Goal: Task Accomplishment & Management: Complete application form

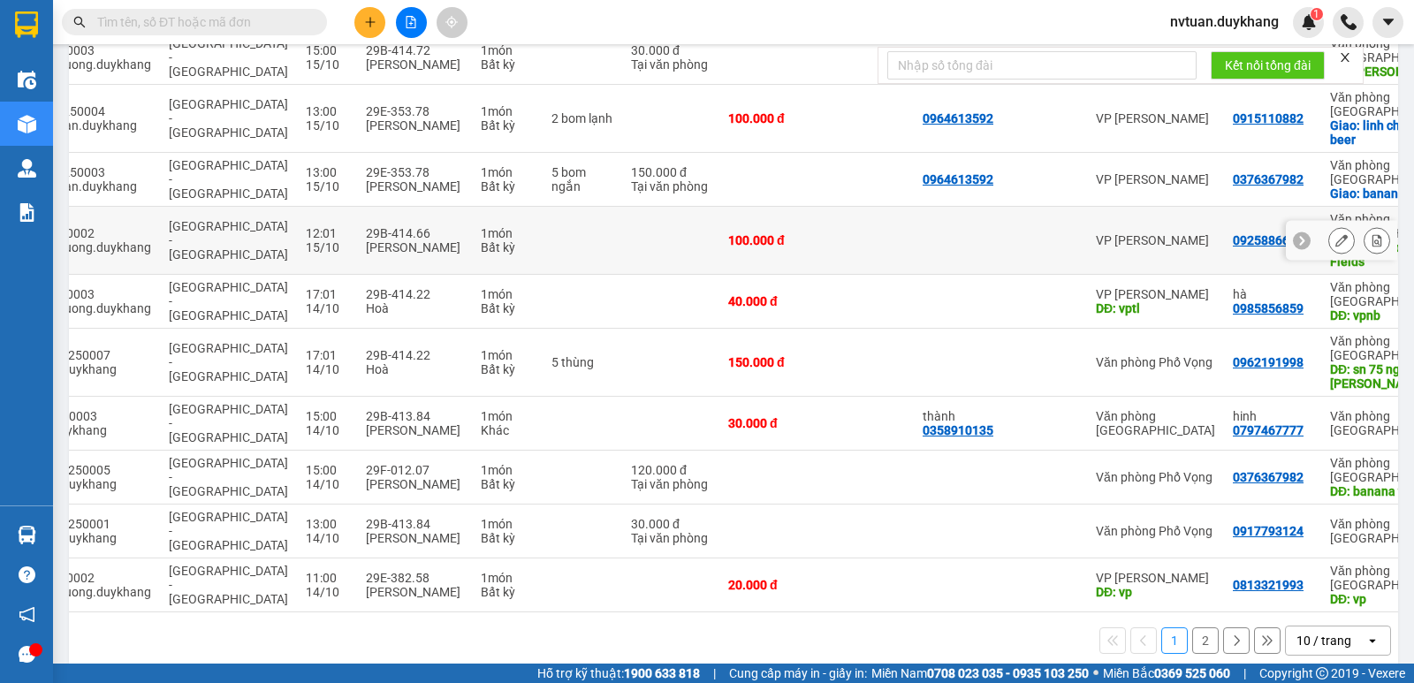
scroll to position [177, 0]
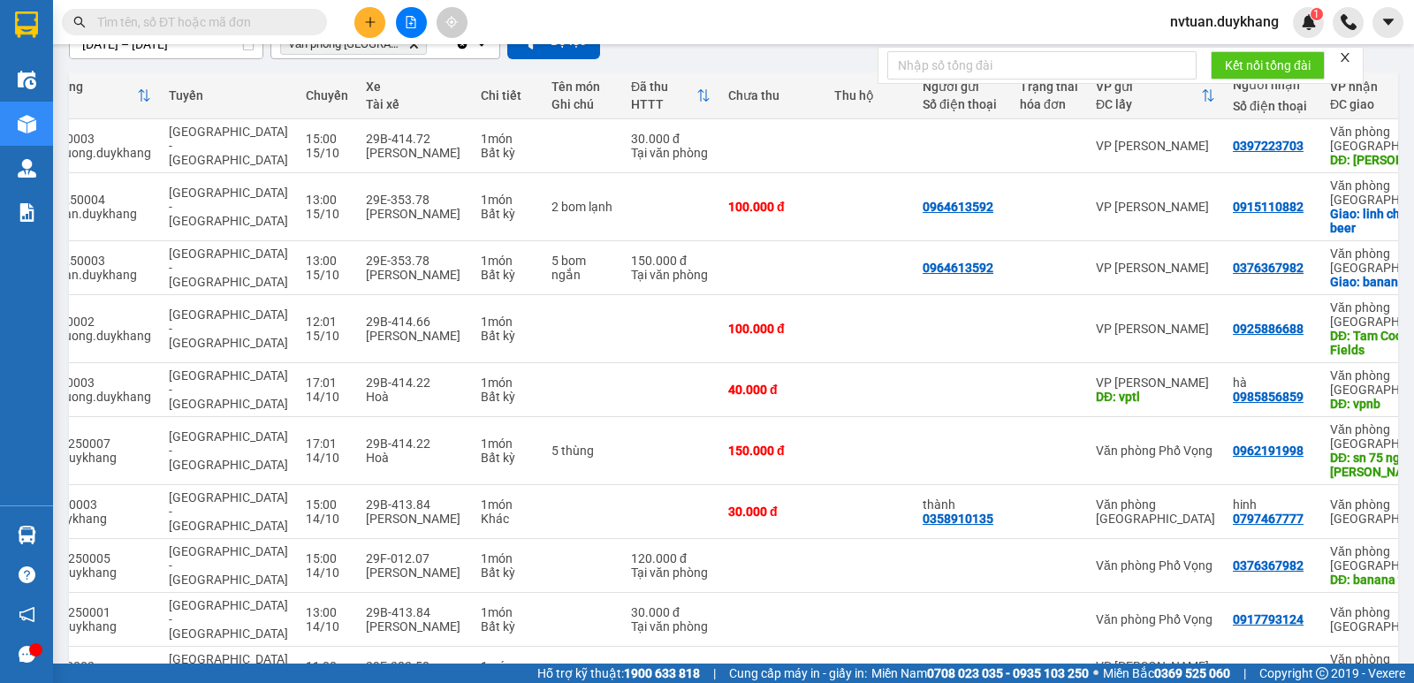
click at [162, 28] on input "text" at bounding box center [201, 21] width 209 height 19
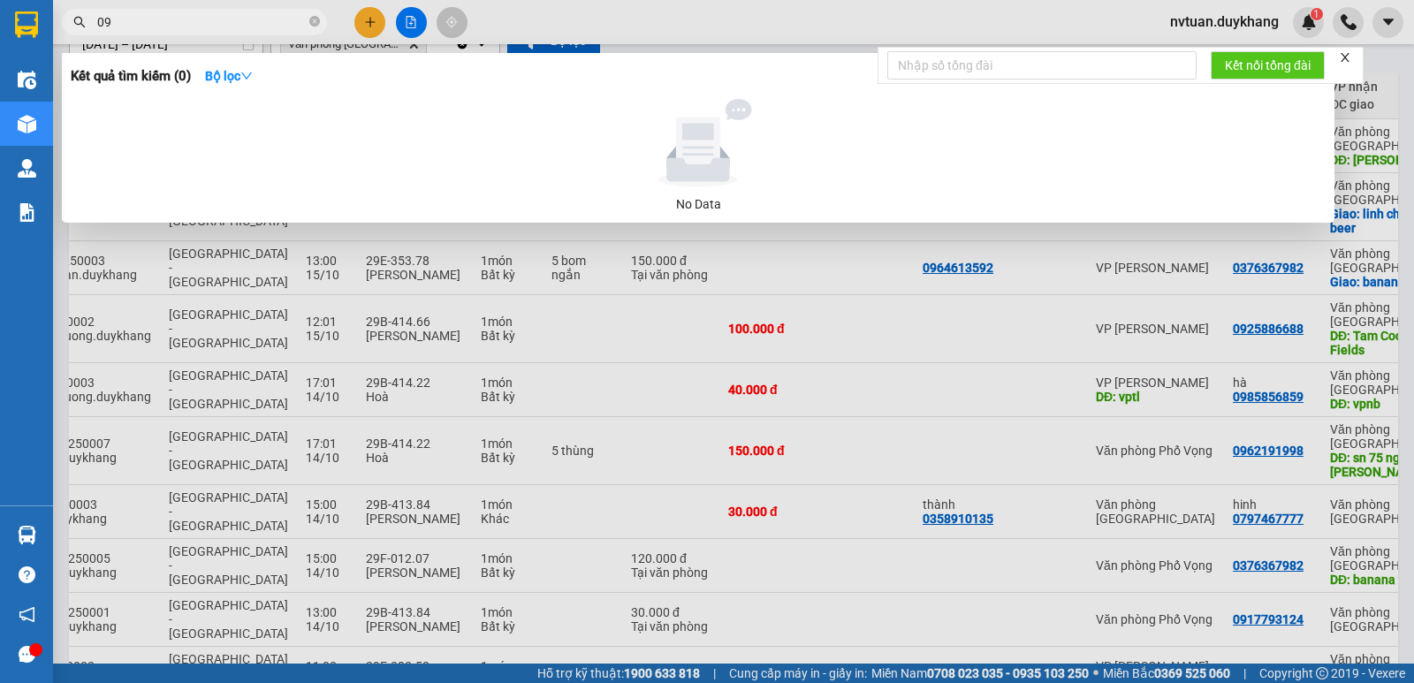
type input "0"
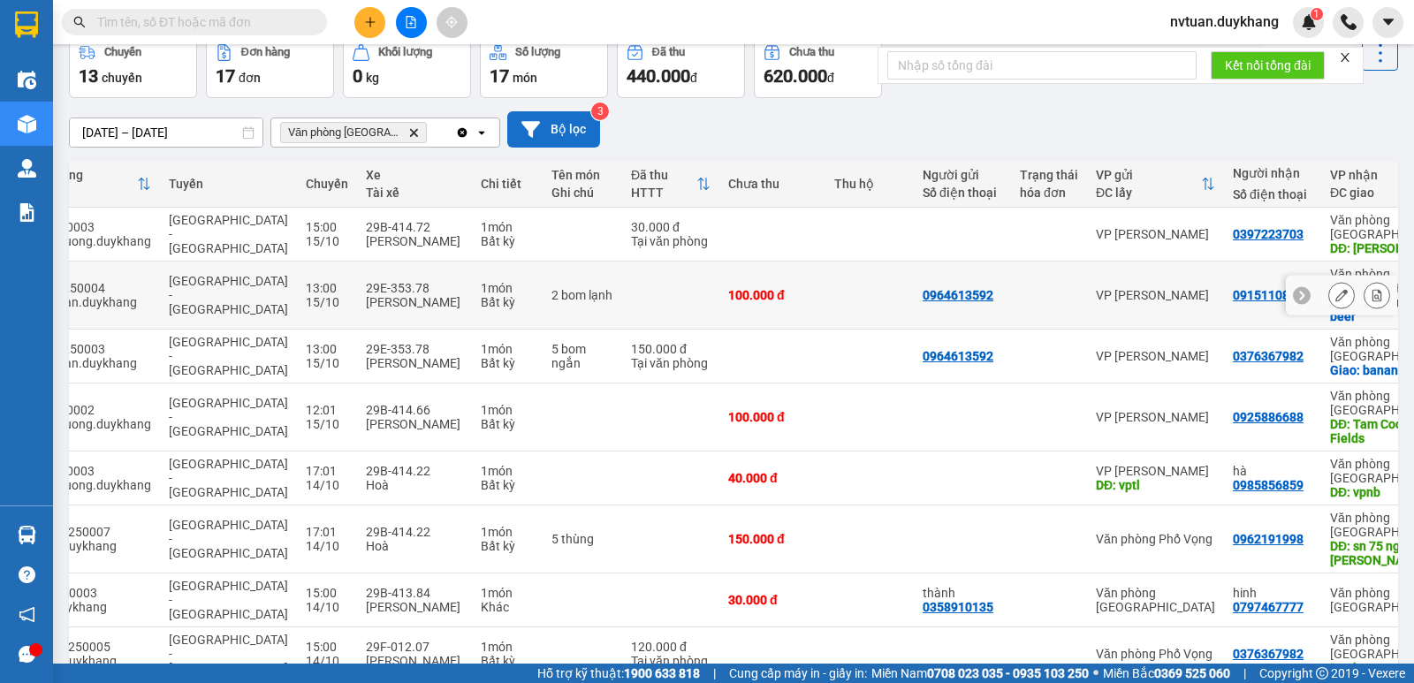
scroll to position [0, 0]
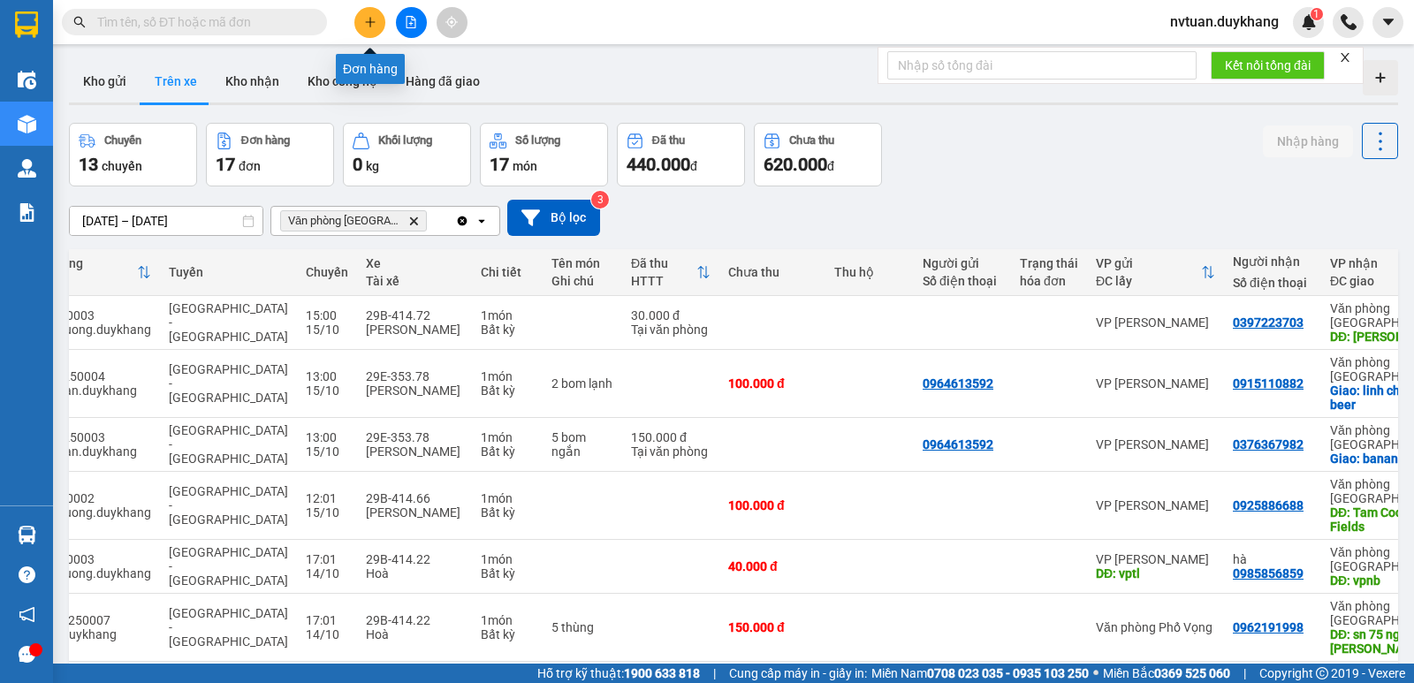
click at [362, 23] on button at bounding box center [369, 22] width 31 height 31
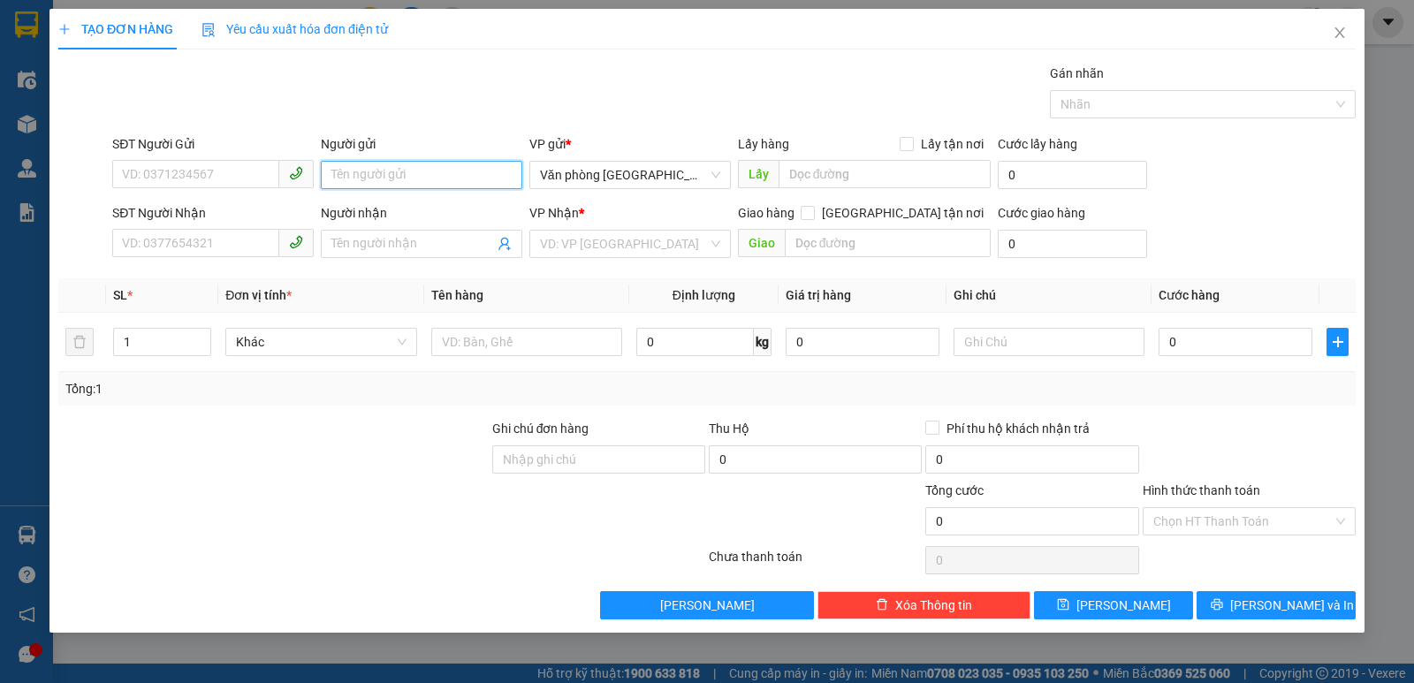
click at [396, 186] on input "Người gửi" at bounding box center [422, 175] width 202 height 28
type input "d"
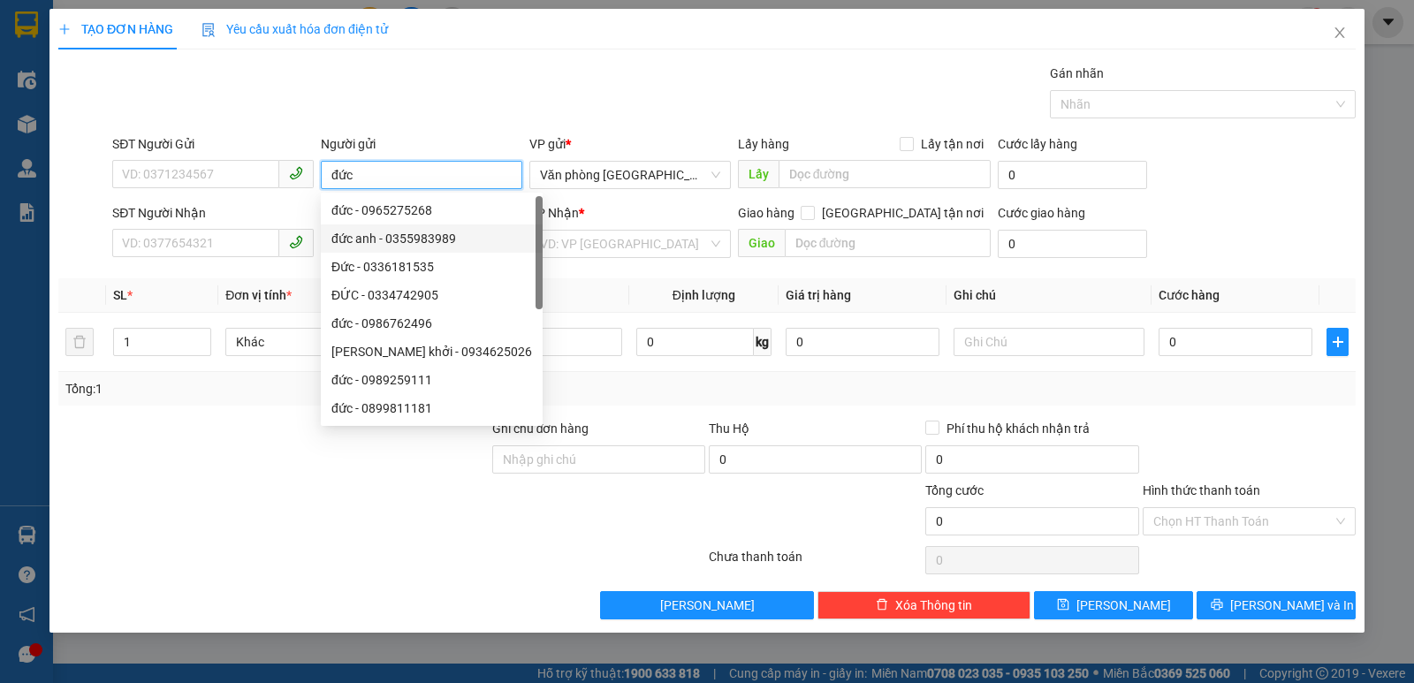
scroll to position [57, 0]
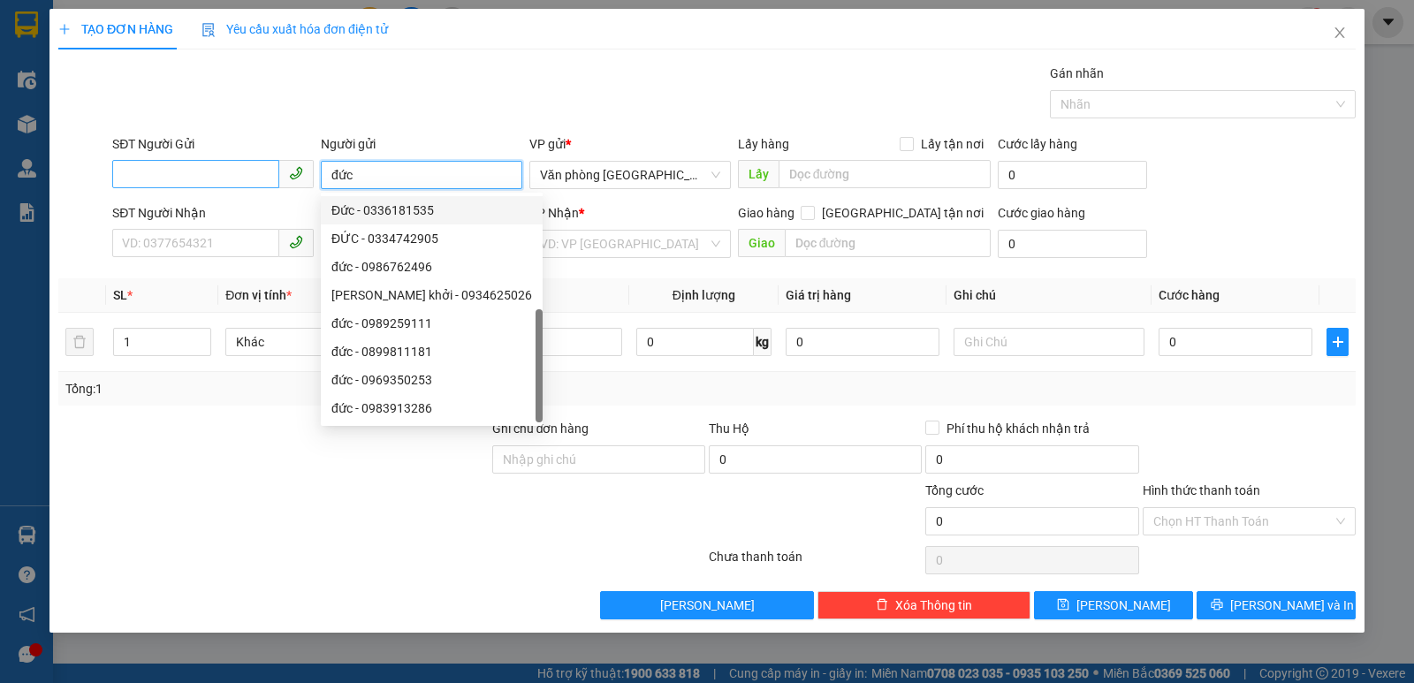
type input "đức"
click at [183, 176] on input "SĐT Người Gửi" at bounding box center [195, 174] width 167 height 28
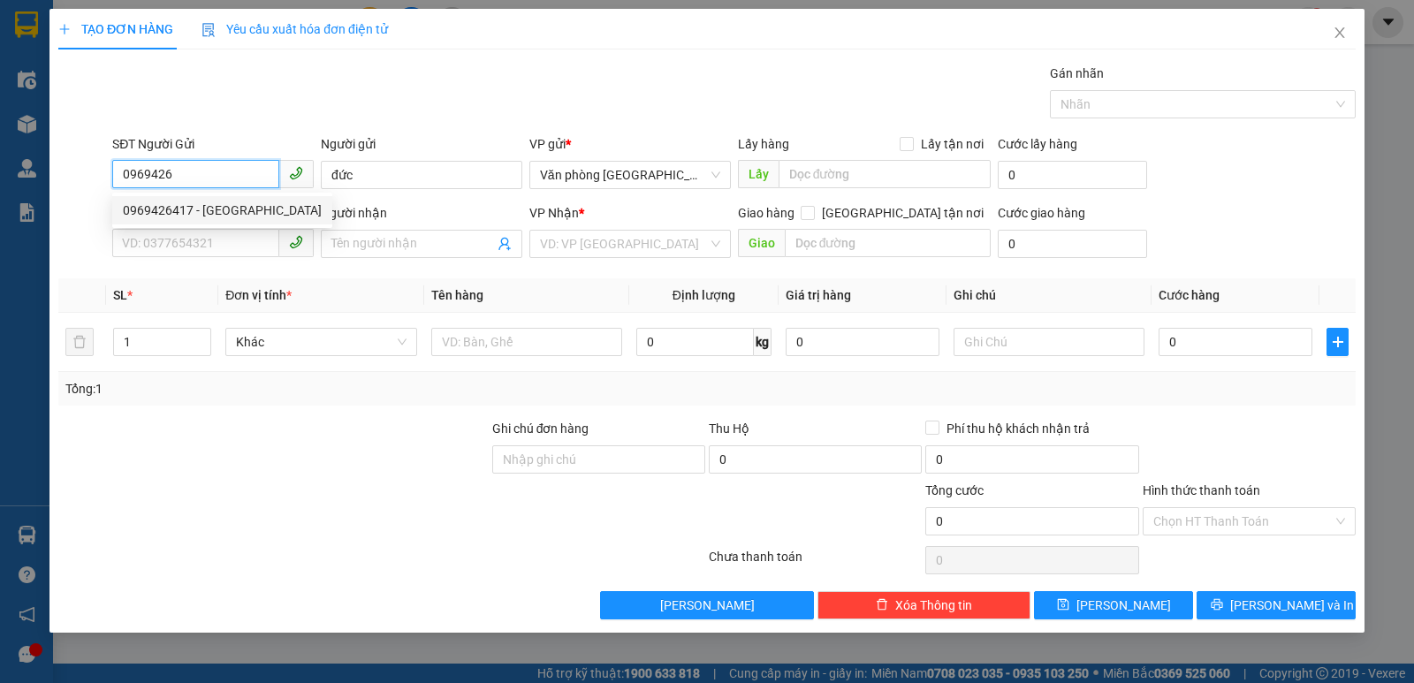
click at [225, 211] on div "0969426417 - [GEOGRAPHIC_DATA]" at bounding box center [222, 210] width 199 height 19
type input "0969426417"
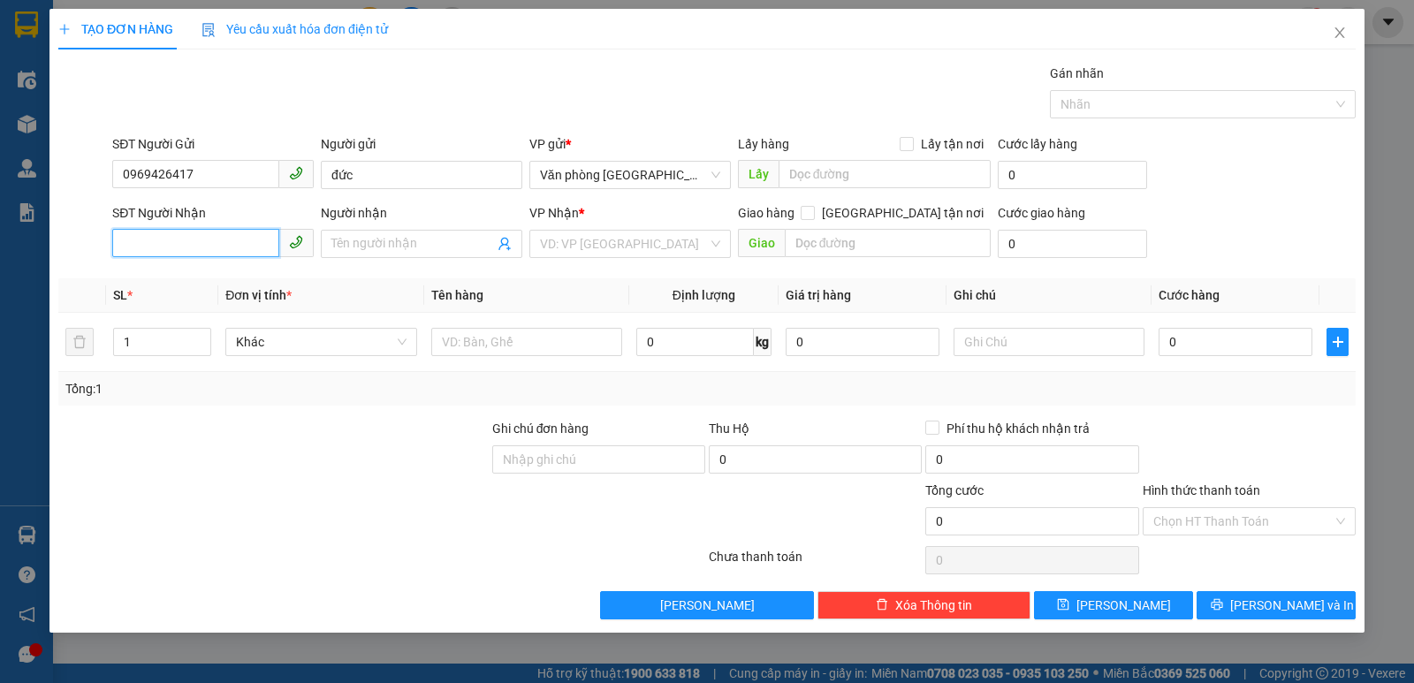
click at [216, 255] on input "SĐT Người Nhận" at bounding box center [195, 243] width 167 height 28
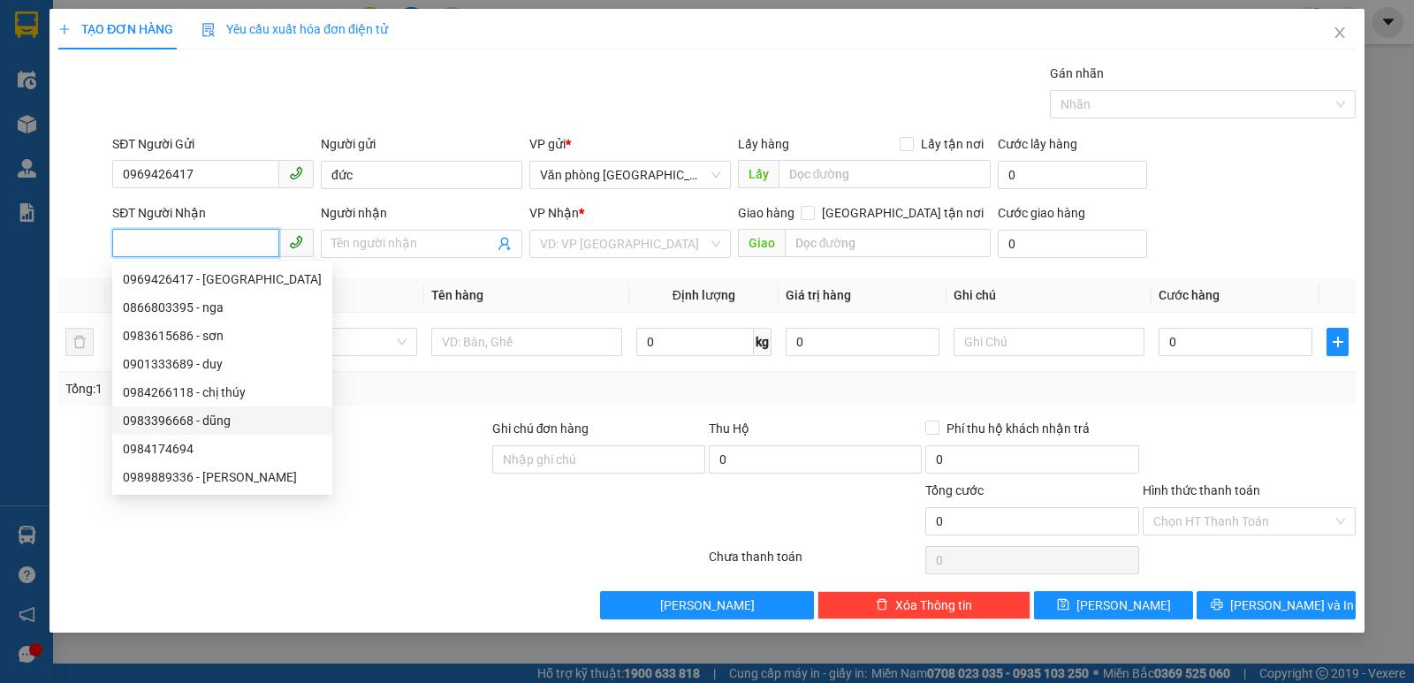
click at [208, 425] on div "0983396668 - dũng" at bounding box center [222, 420] width 199 height 19
type input "0983396668"
type input "dũng"
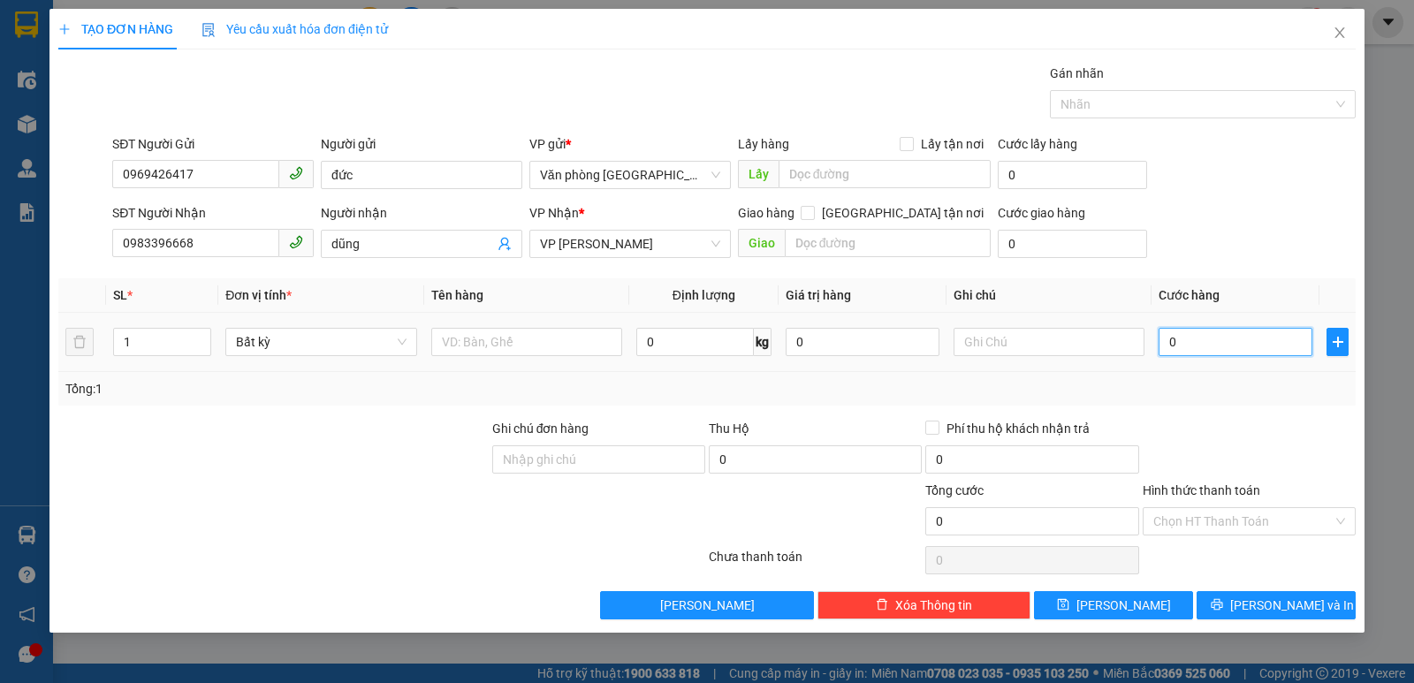
click at [1190, 340] on input "0" at bounding box center [1236, 342] width 154 height 28
type input "1"
type input "12"
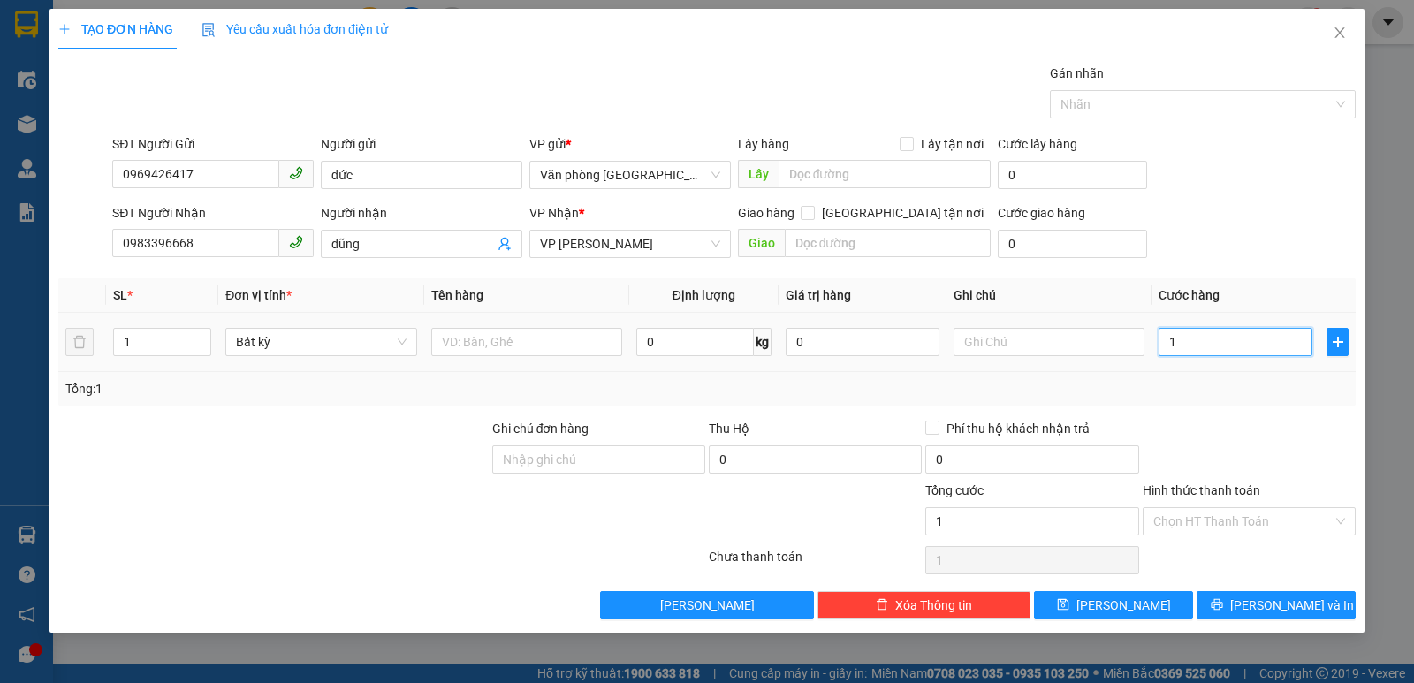
type input "12"
type input "120"
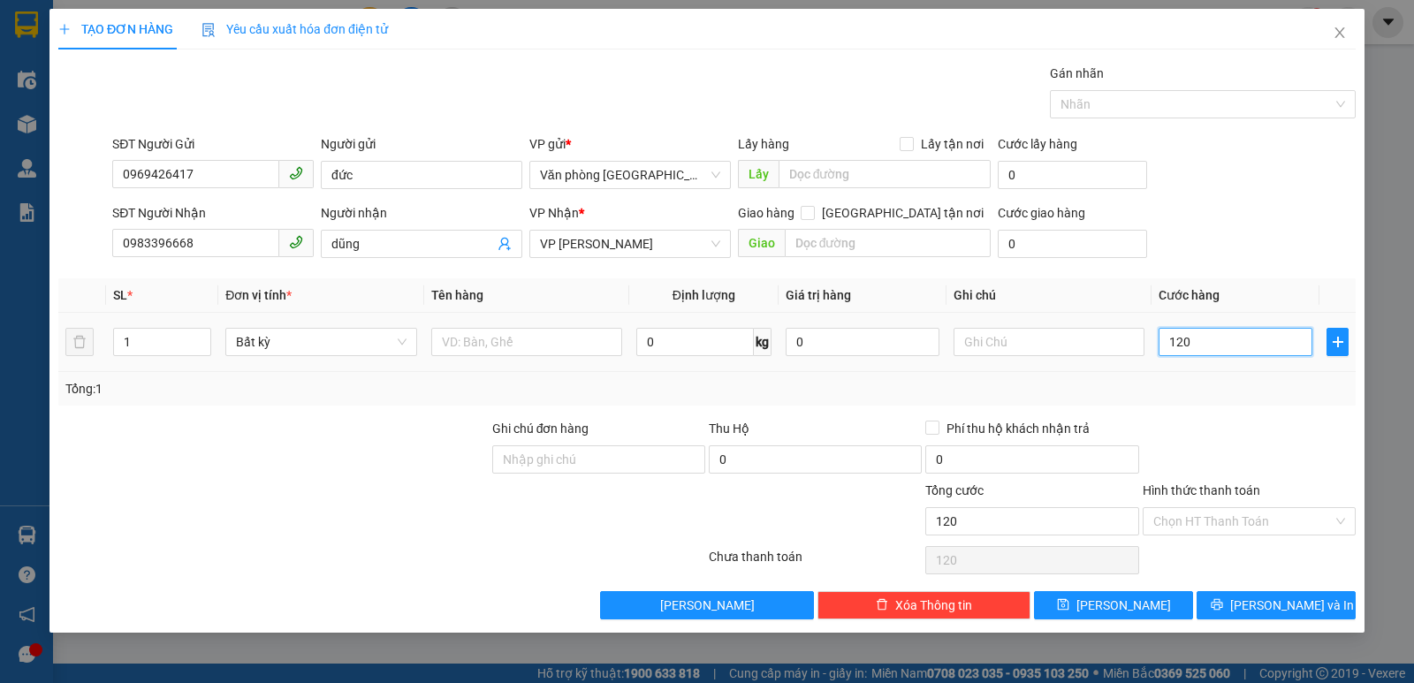
type input "1.200"
type input "12.000"
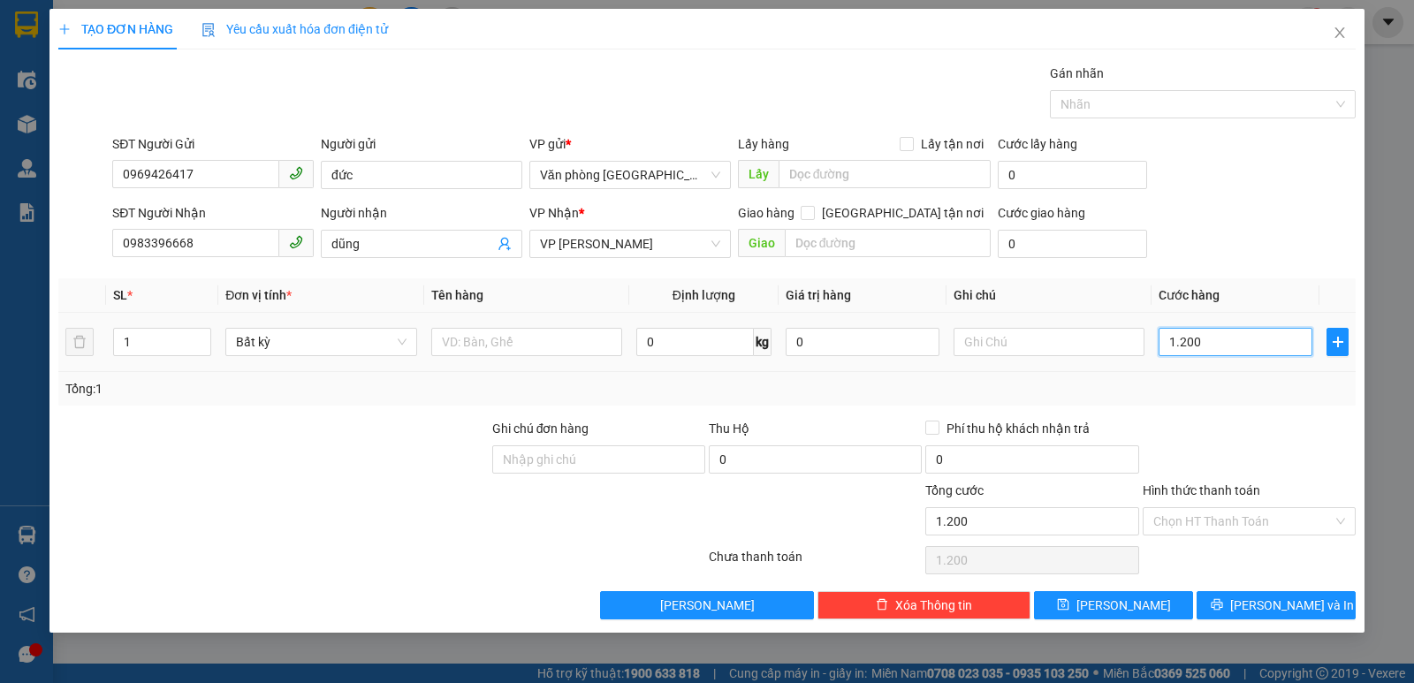
type input "12.000"
type input "120.000"
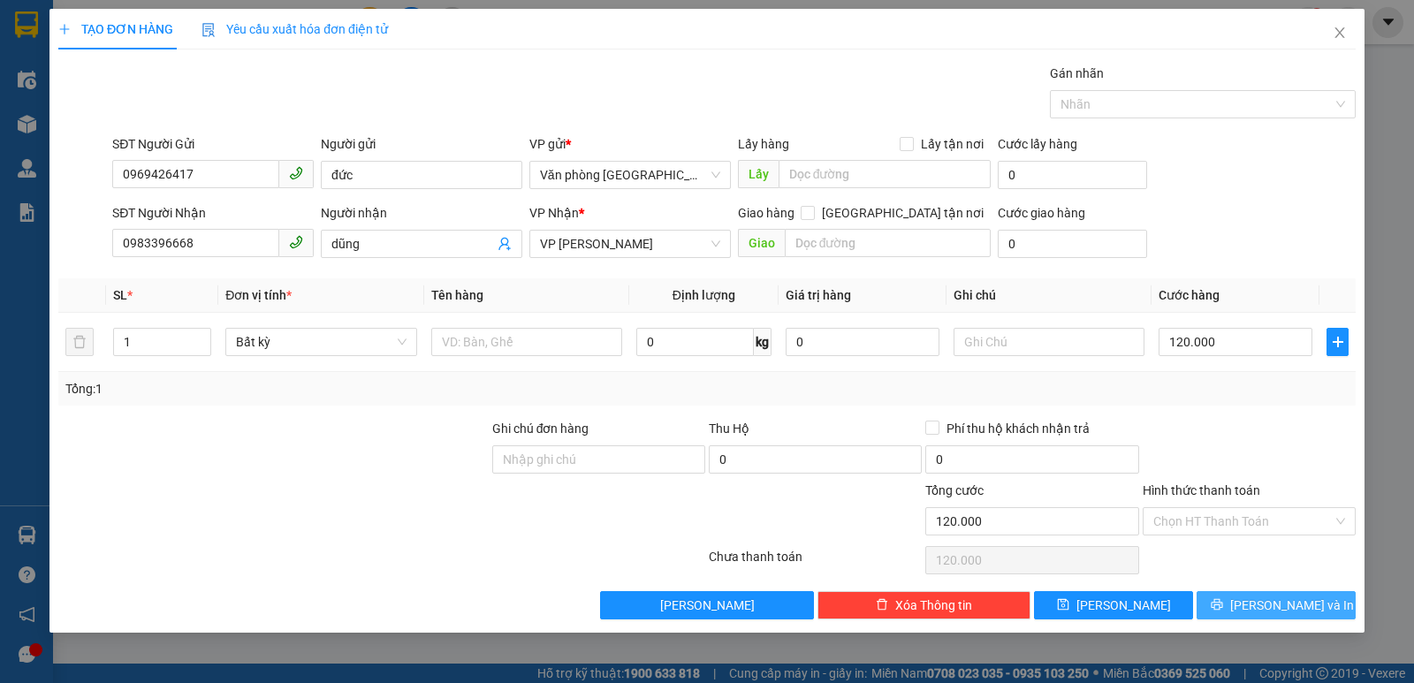
click at [1223, 601] on icon "printer" at bounding box center [1217, 604] width 12 height 12
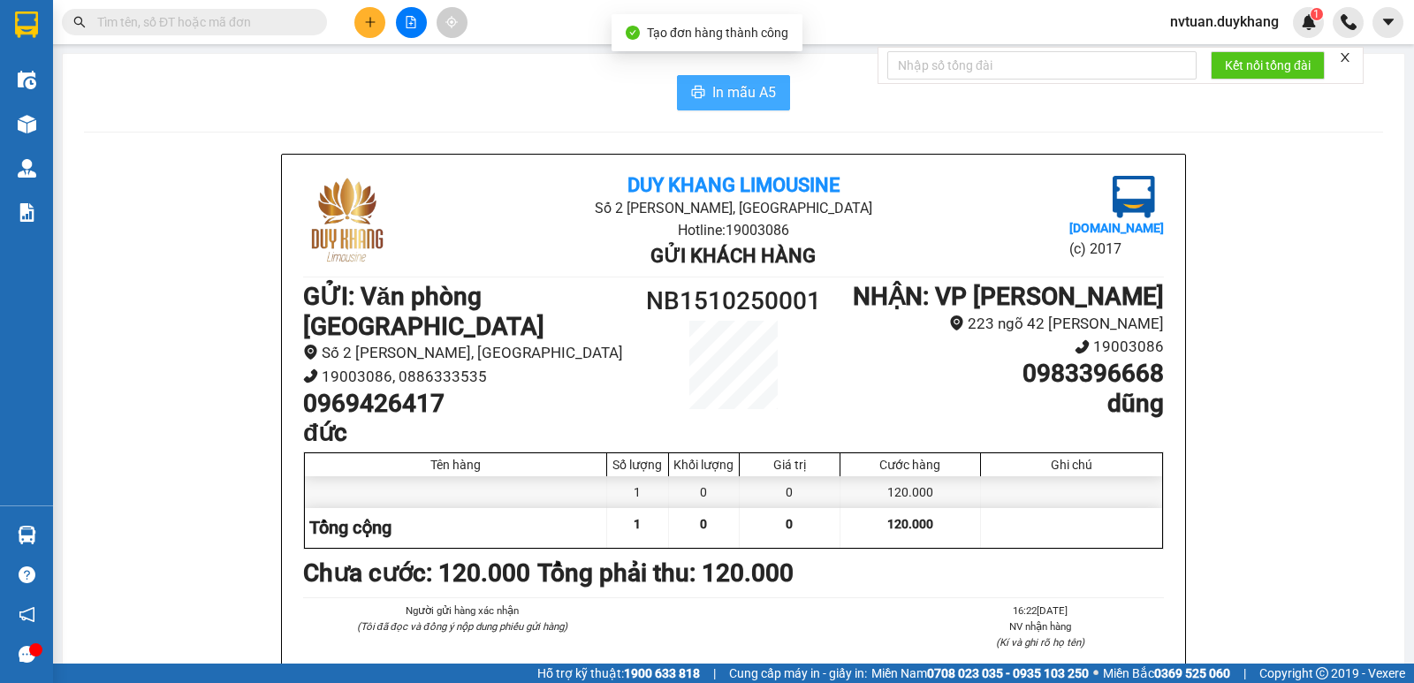
click at [746, 95] on span "In mẫu A5" at bounding box center [745, 92] width 64 height 22
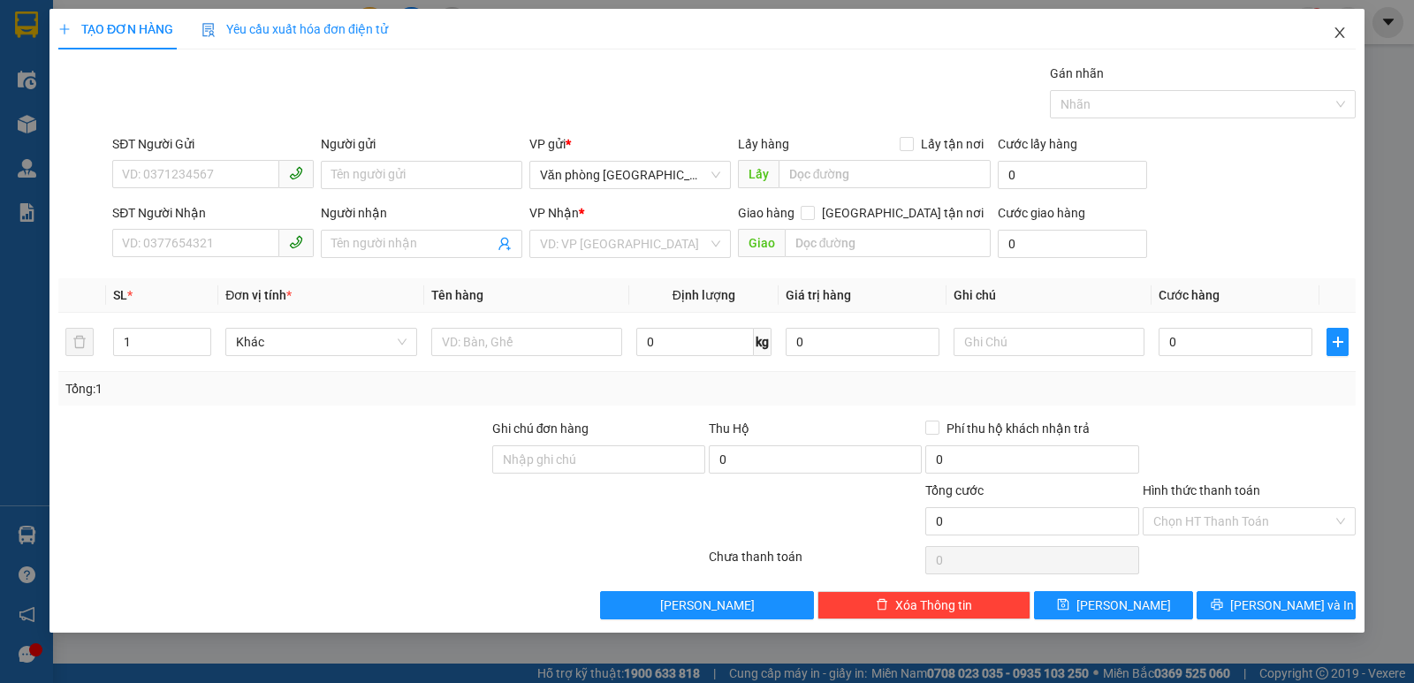
click at [1345, 27] on icon "close" at bounding box center [1340, 33] width 14 height 14
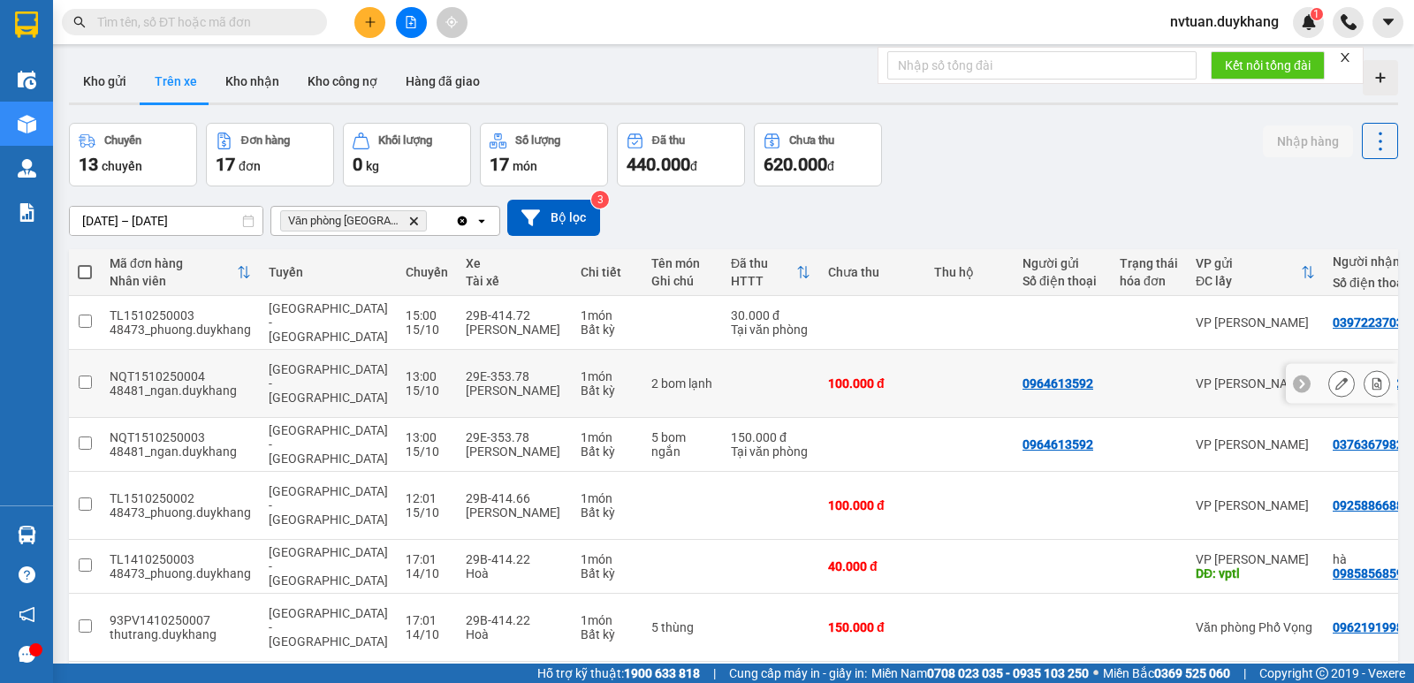
scroll to position [88, 0]
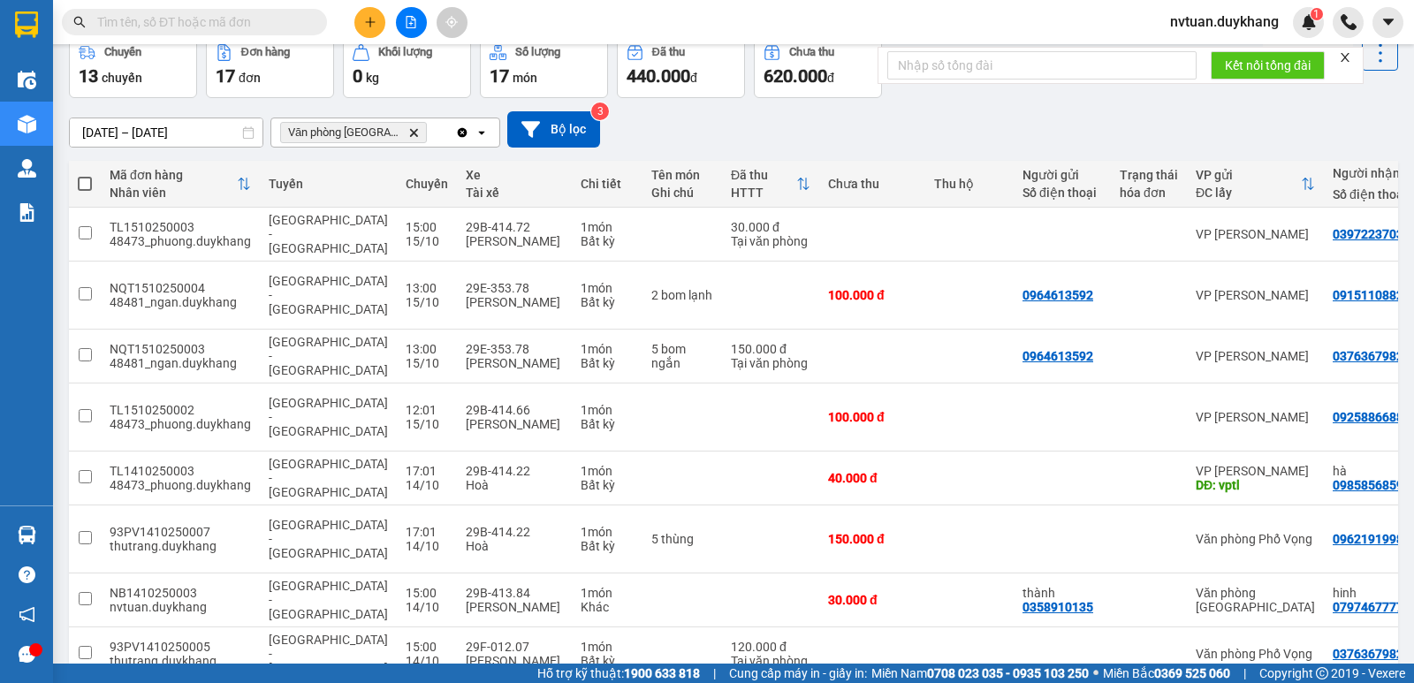
click at [371, 18] on icon "plus" at bounding box center [370, 22] width 12 height 12
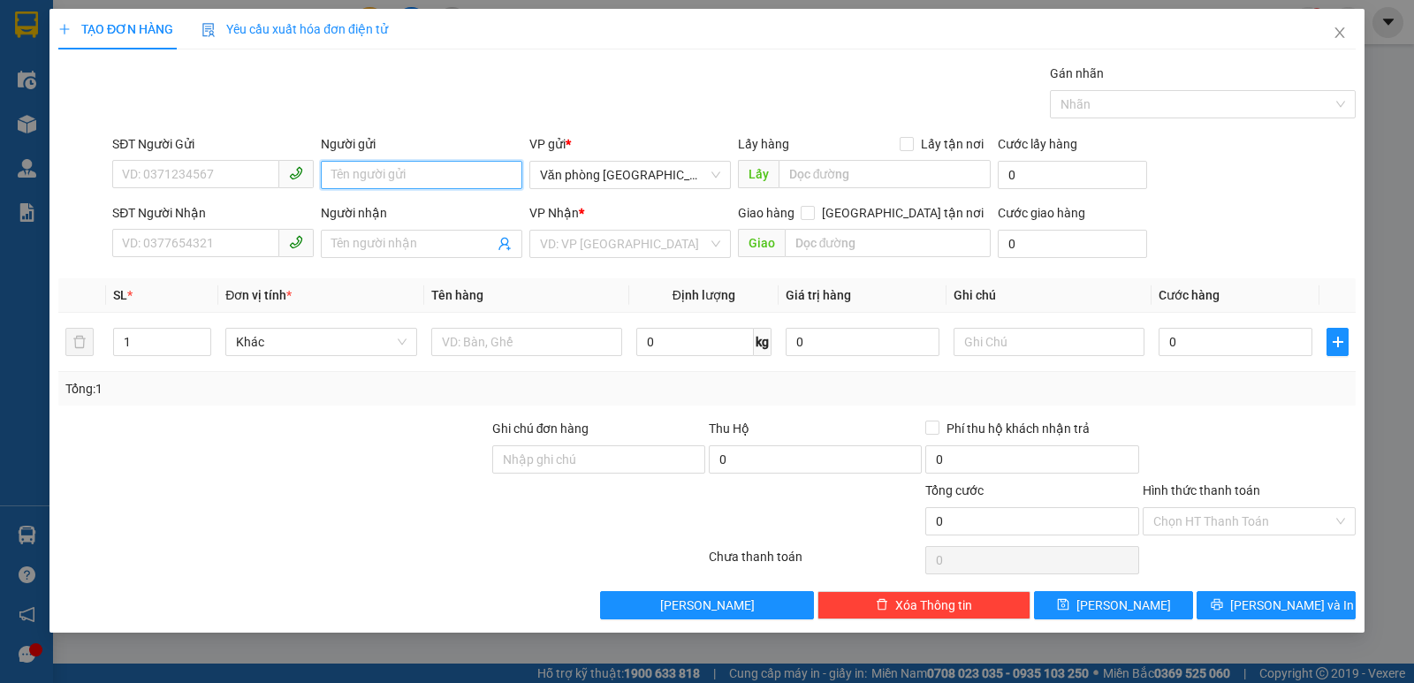
click at [462, 179] on input "Người gửi" at bounding box center [422, 175] width 202 height 28
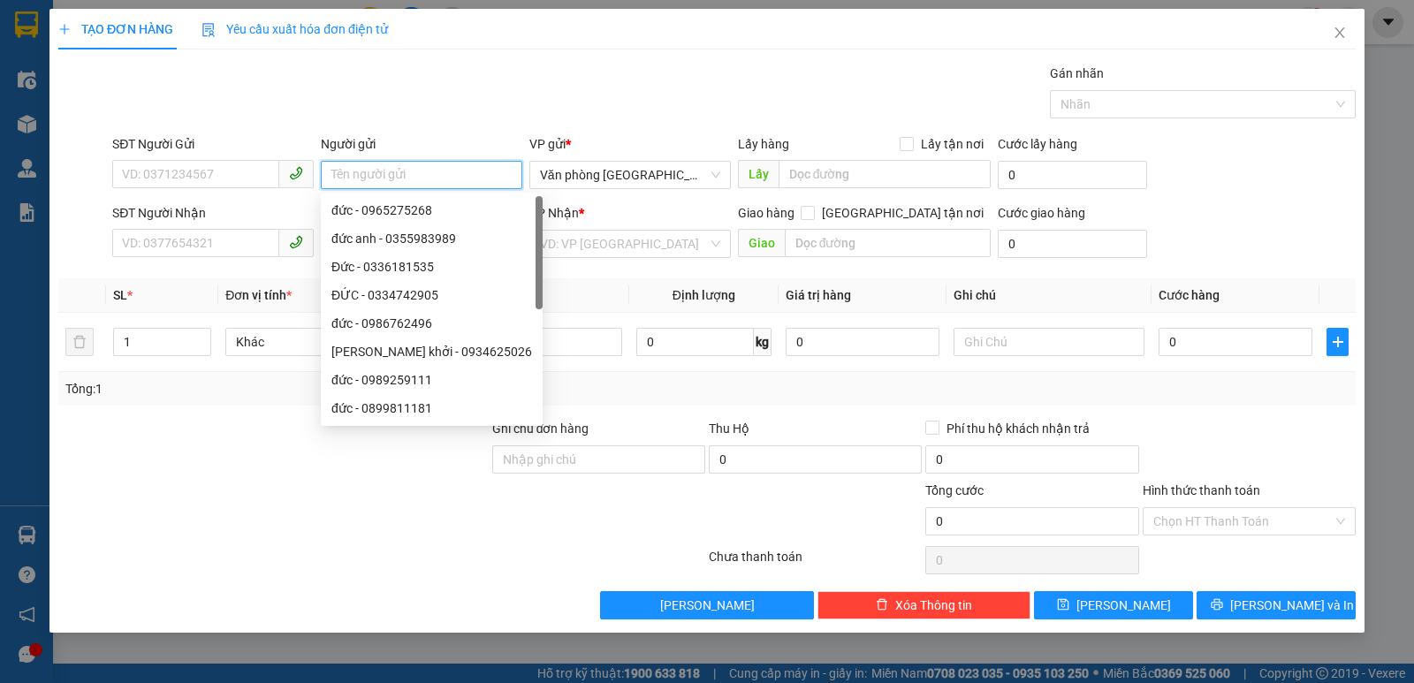
type input "ư"
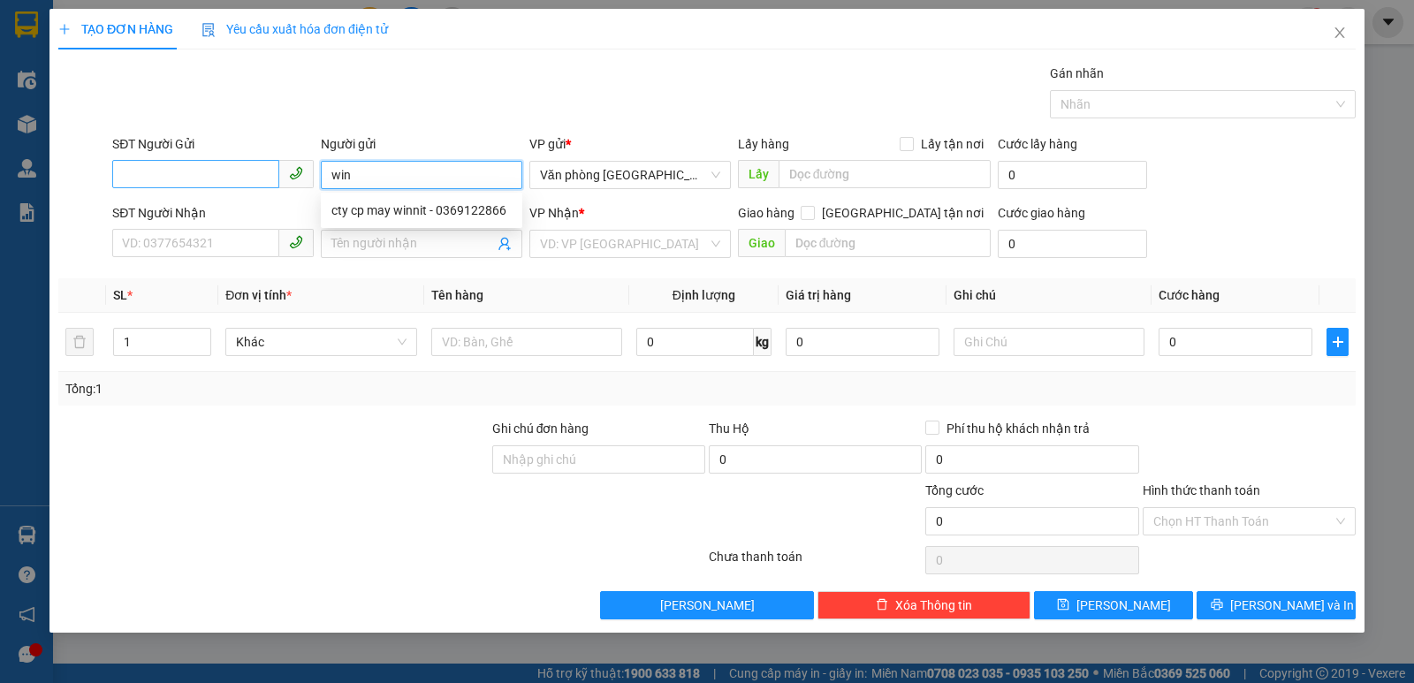
type input "win"
click at [159, 167] on input "SĐT Người Gửi" at bounding box center [195, 174] width 167 height 28
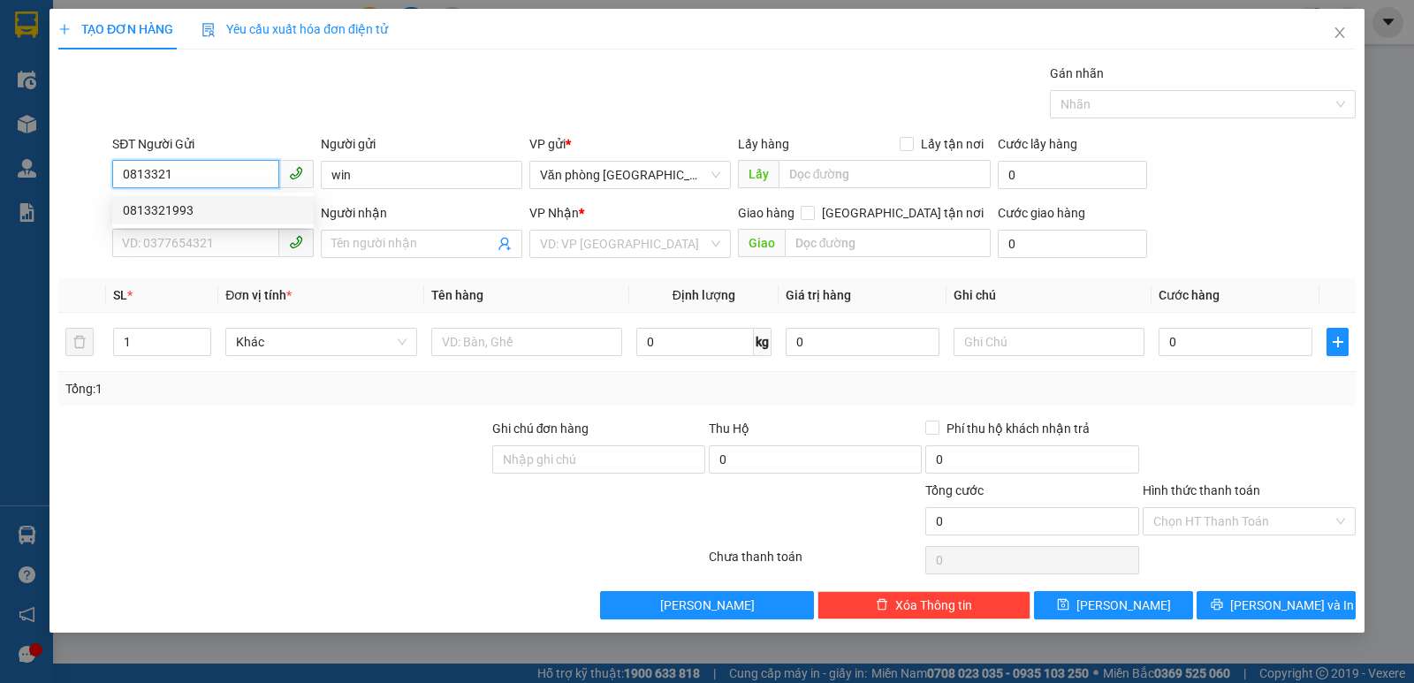
click at [229, 210] on div "0813321993" at bounding box center [213, 210] width 180 height 19
type input "0813321993"
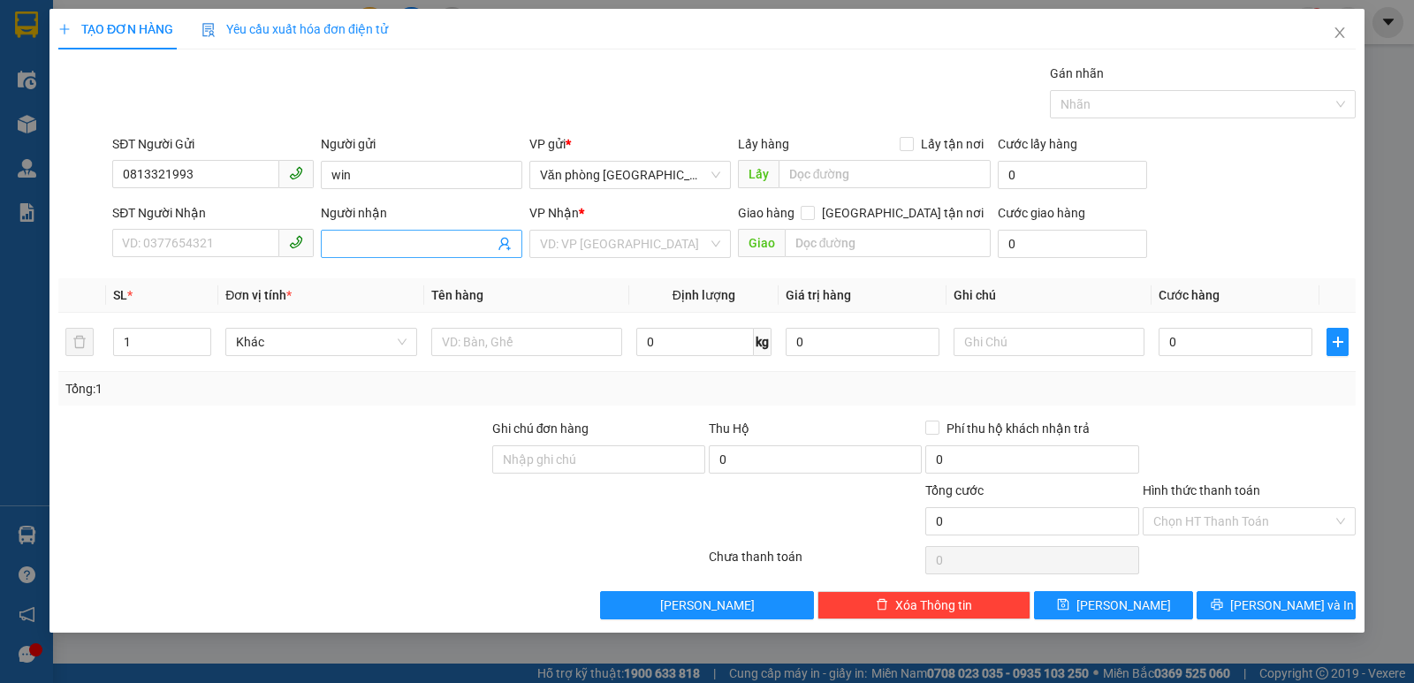
drag, startPoint x: 377, startPoint y: 255, endPoint x: 378, endPoint y: 245, distance: 10.8
click at [377, 250] on span at bounding box center [422, 244] width 202 height 28
type input "[PERSON_NAME]"
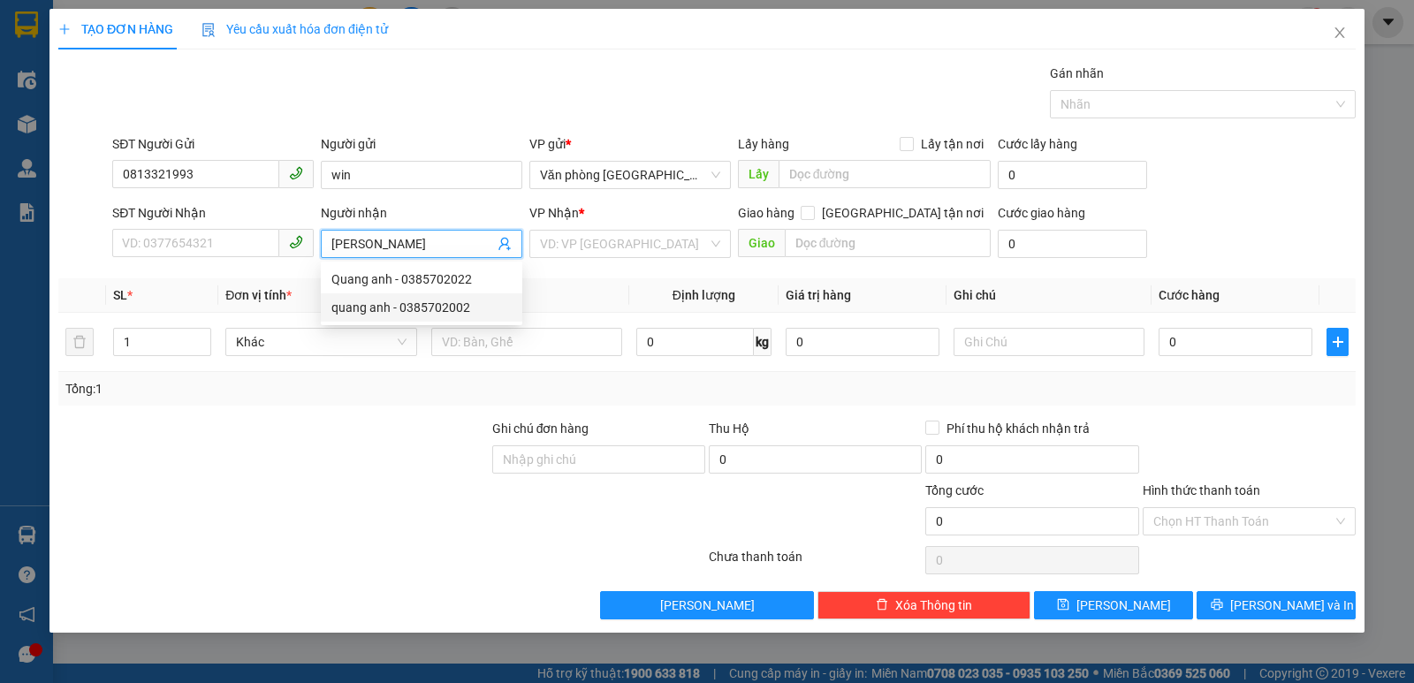
click at [387, 304] on div "quang anh - 0385702002" at bounding box center [422, 307] width 180 height 19
type input "0385702002"
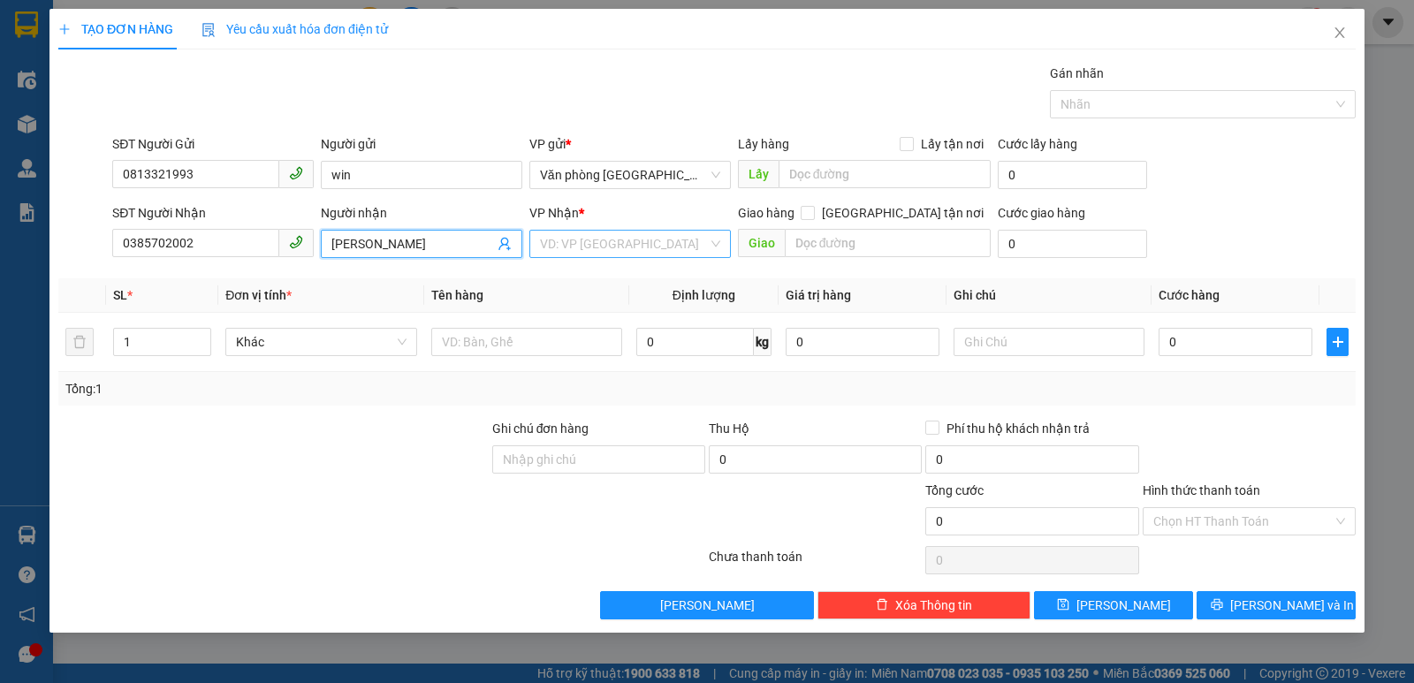
type input "[PERSON_NAME]"
click at [629, 245] on input "search" at bounding box center [624, 244] width 168 height 27
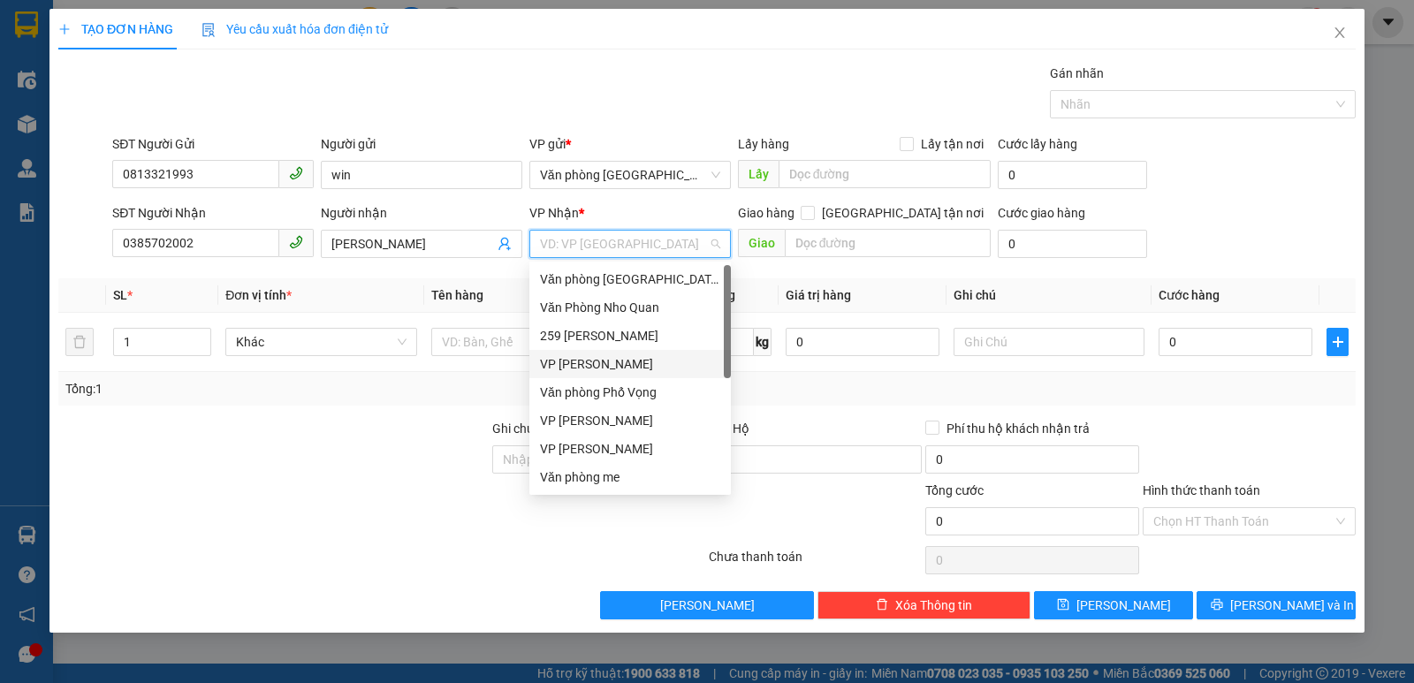
click at [603, 368] on div "VP [PERSON_NAME]" at bounding box center [630, 363] width 180 height 19
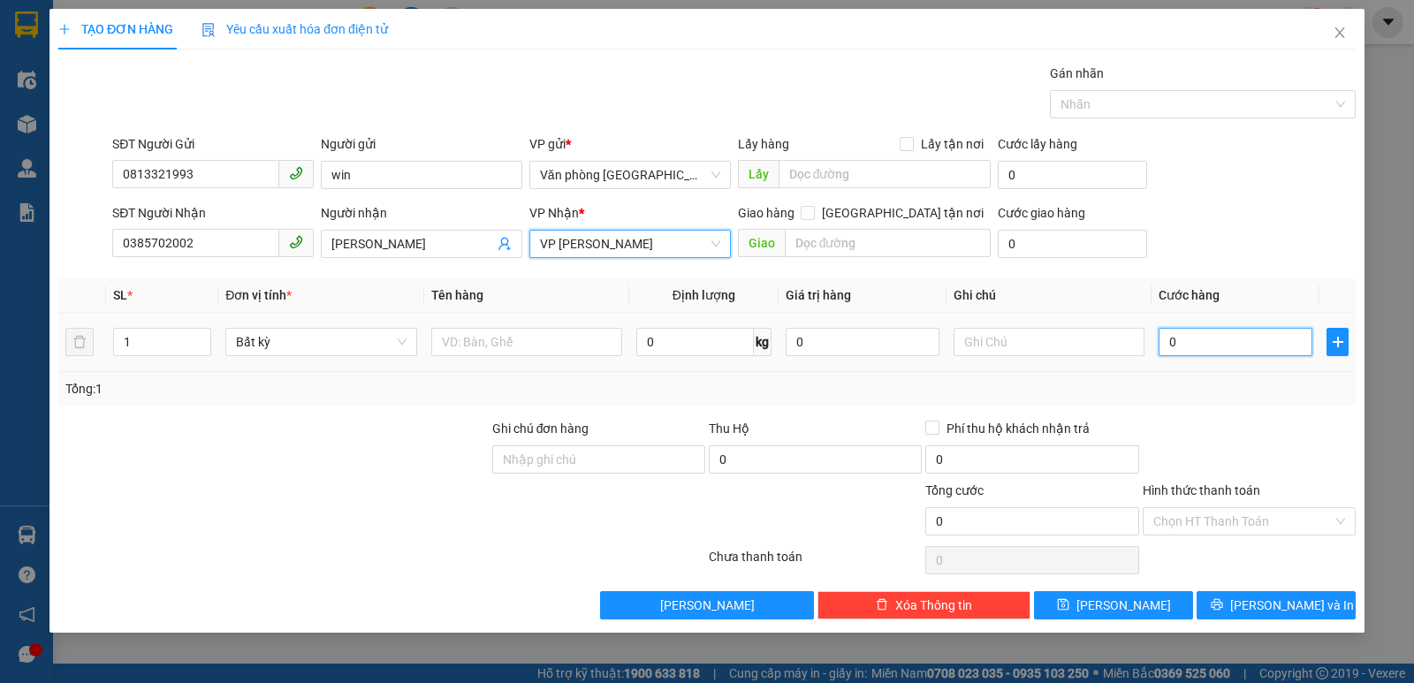
click at [1213, 341] on input "0" at bounding box center [1236, 342] width 154 height 28
type input "2"
type input "20"
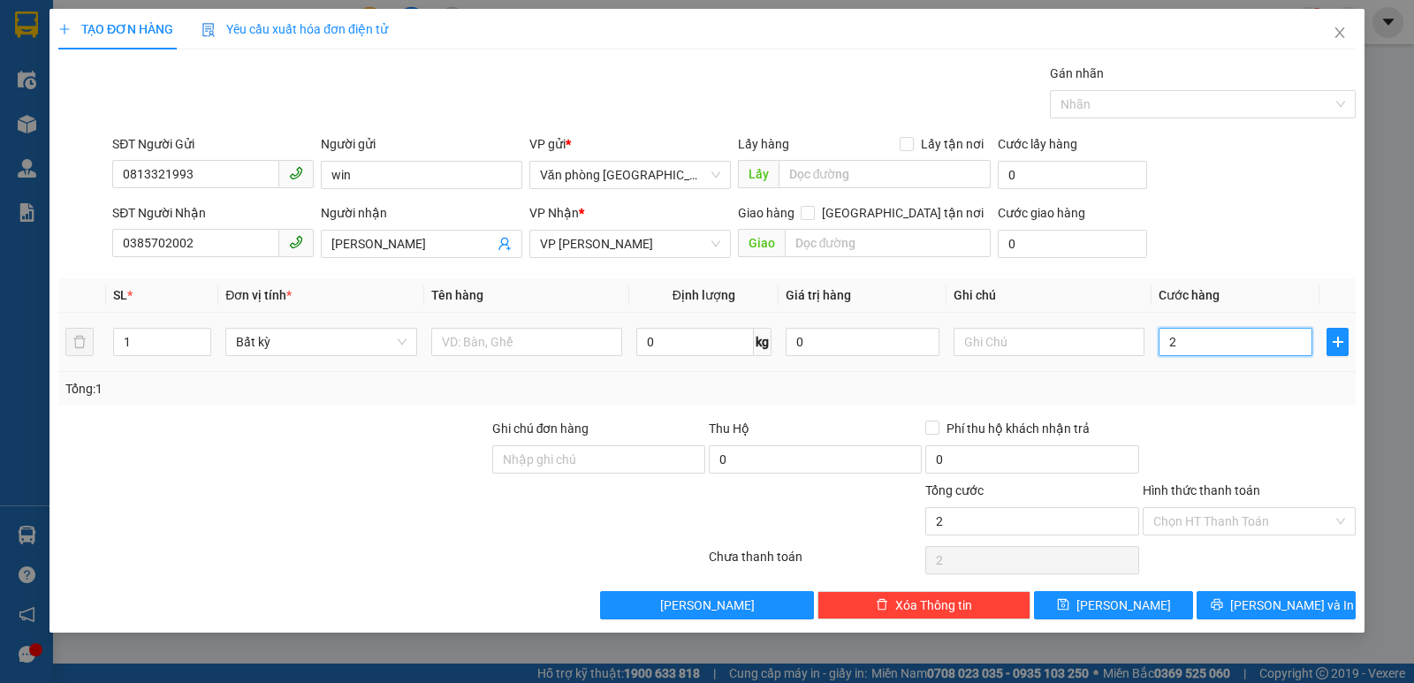
type input "20"
type input "200"
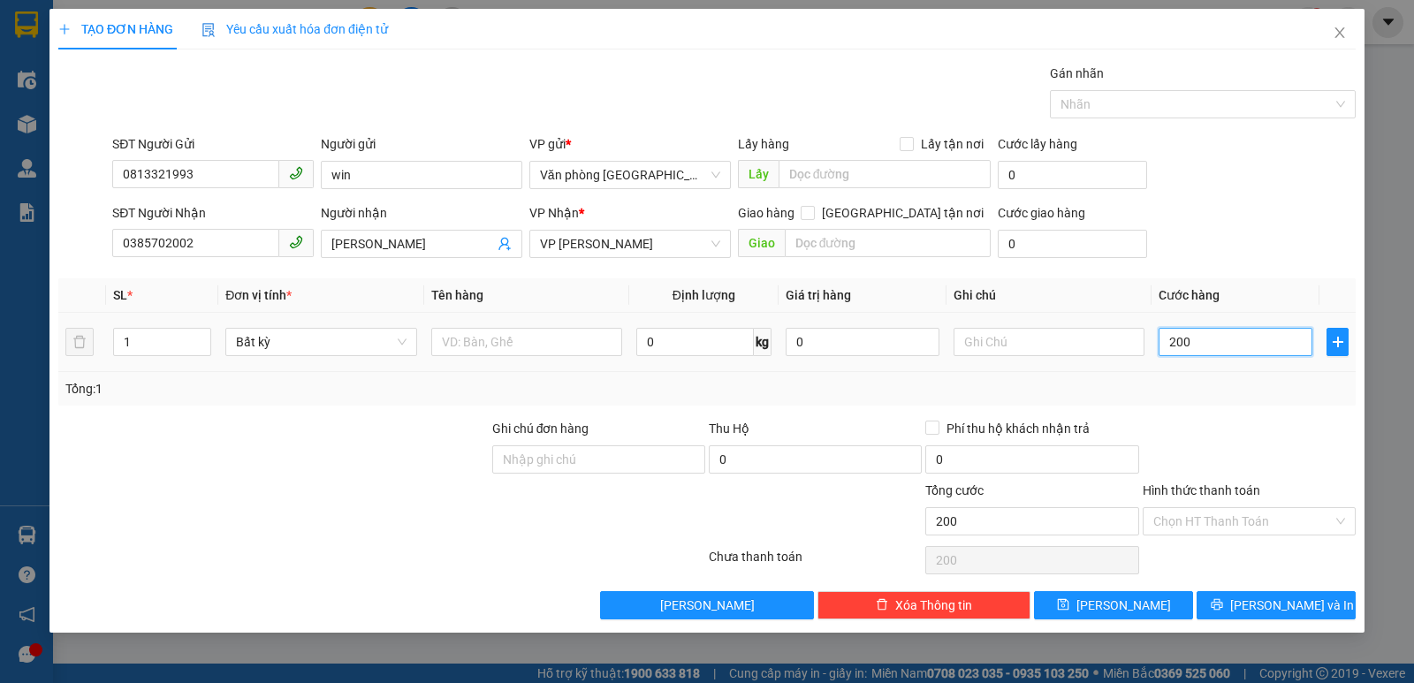
type input "2.000"
type input "20.000"
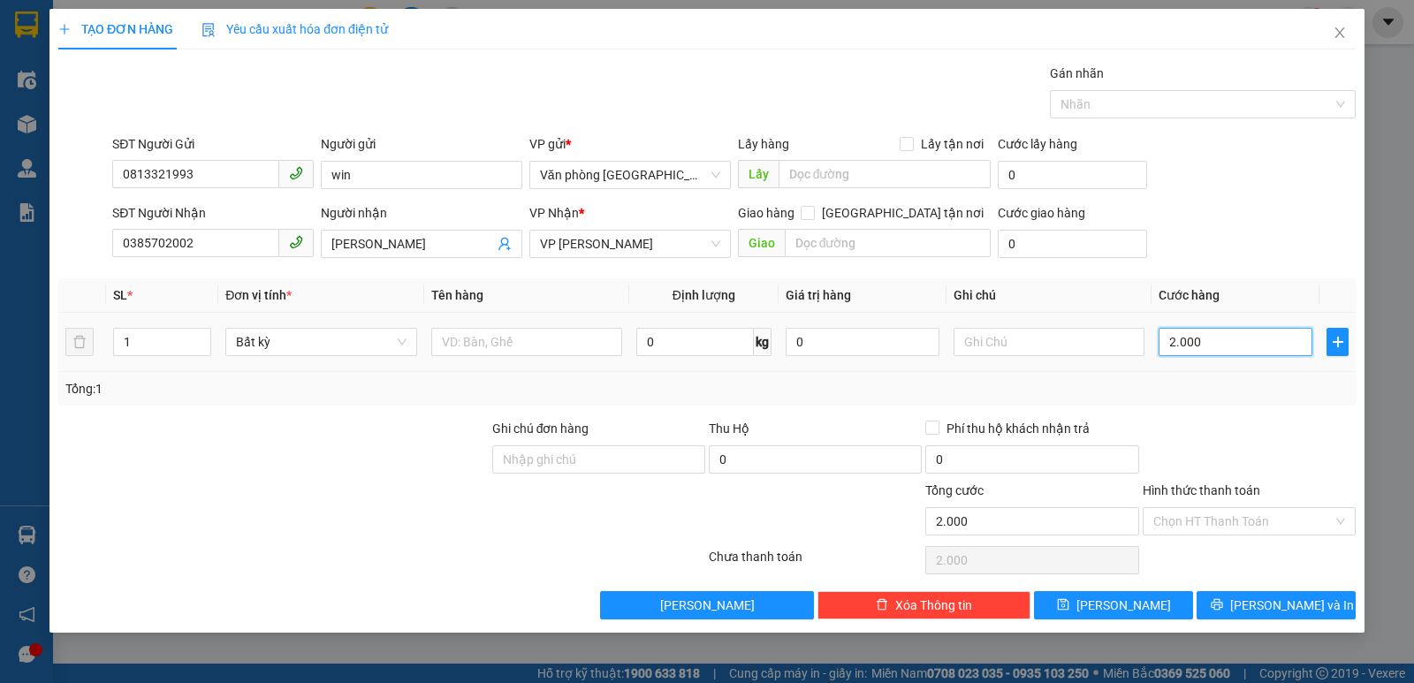
type input "20.000"
click at [1257, 522] on input "Hình thức thanh toán" at bounding box center [1243, 521] width 179 height 27
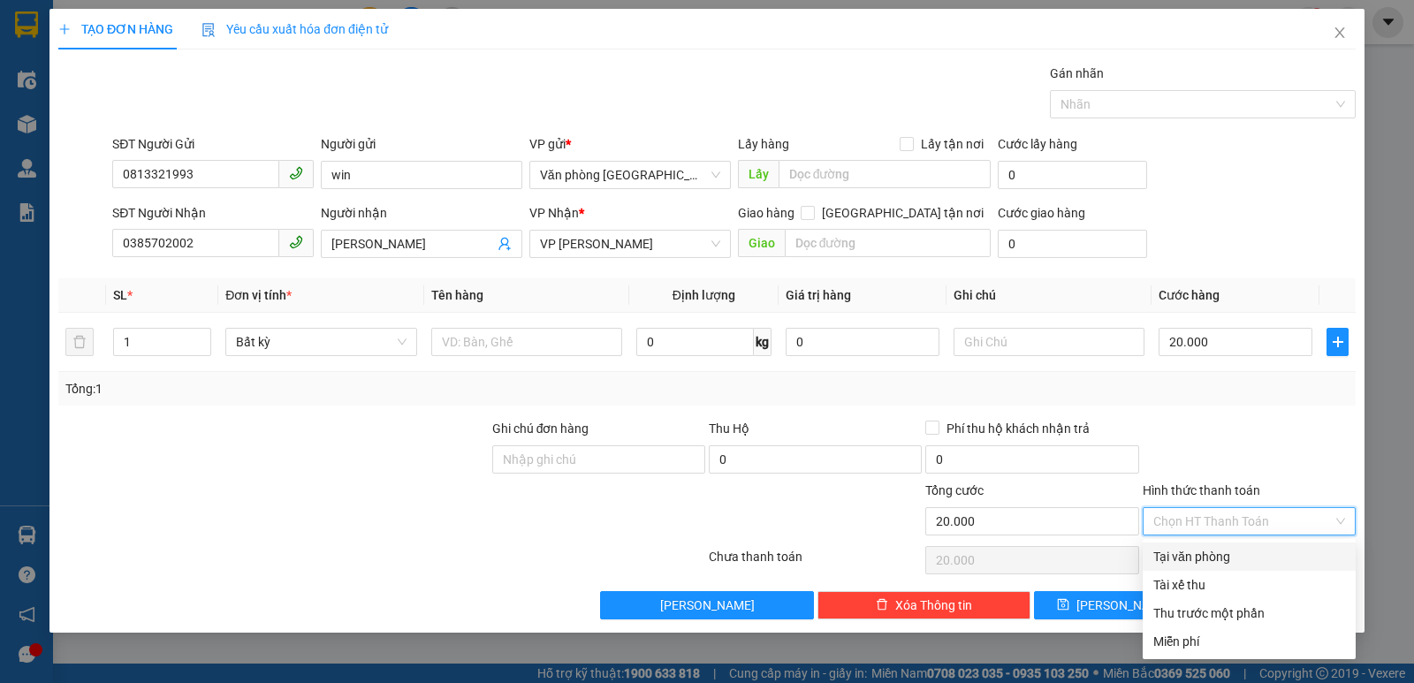
click at [1244, 551] on div "Tại văn phòng" at bounding box center [1250, 556] width 192 height 19
type input "0"
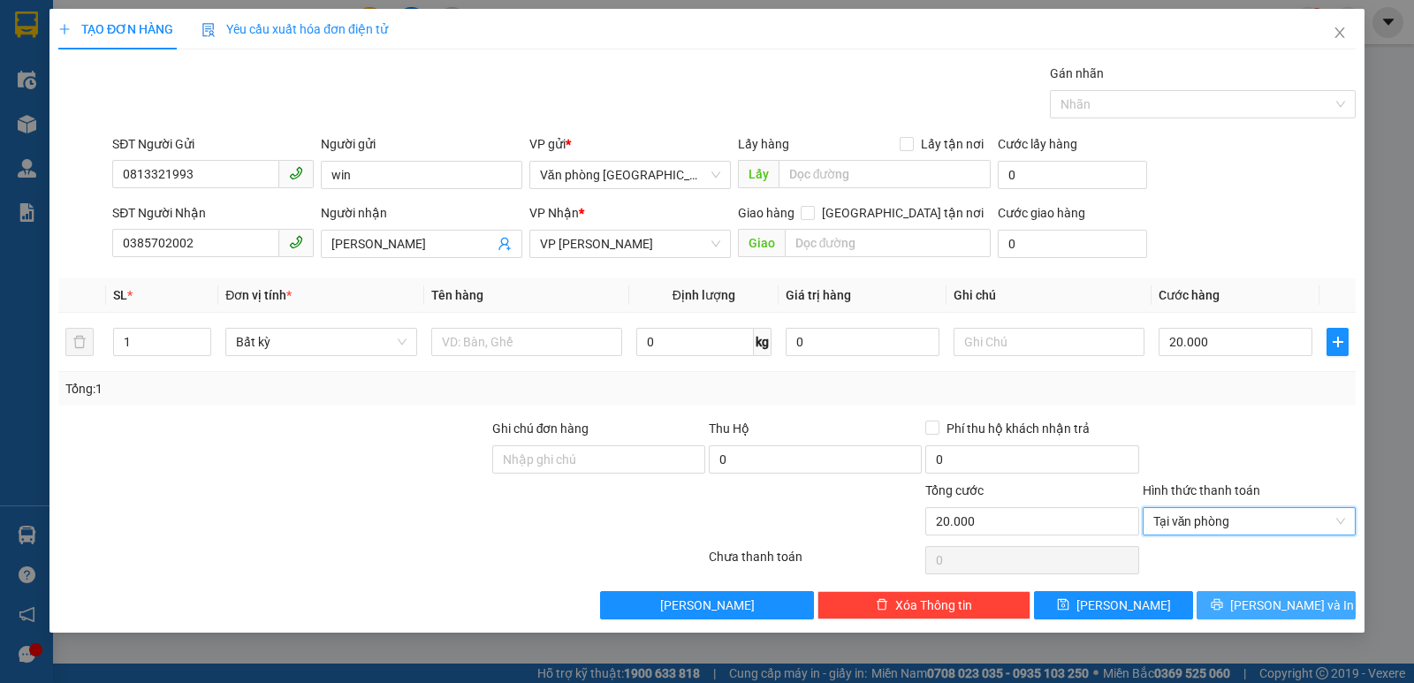
click at [1223, 603] on icon "printer" at bounding box center [1216, 604] width 11 height 11
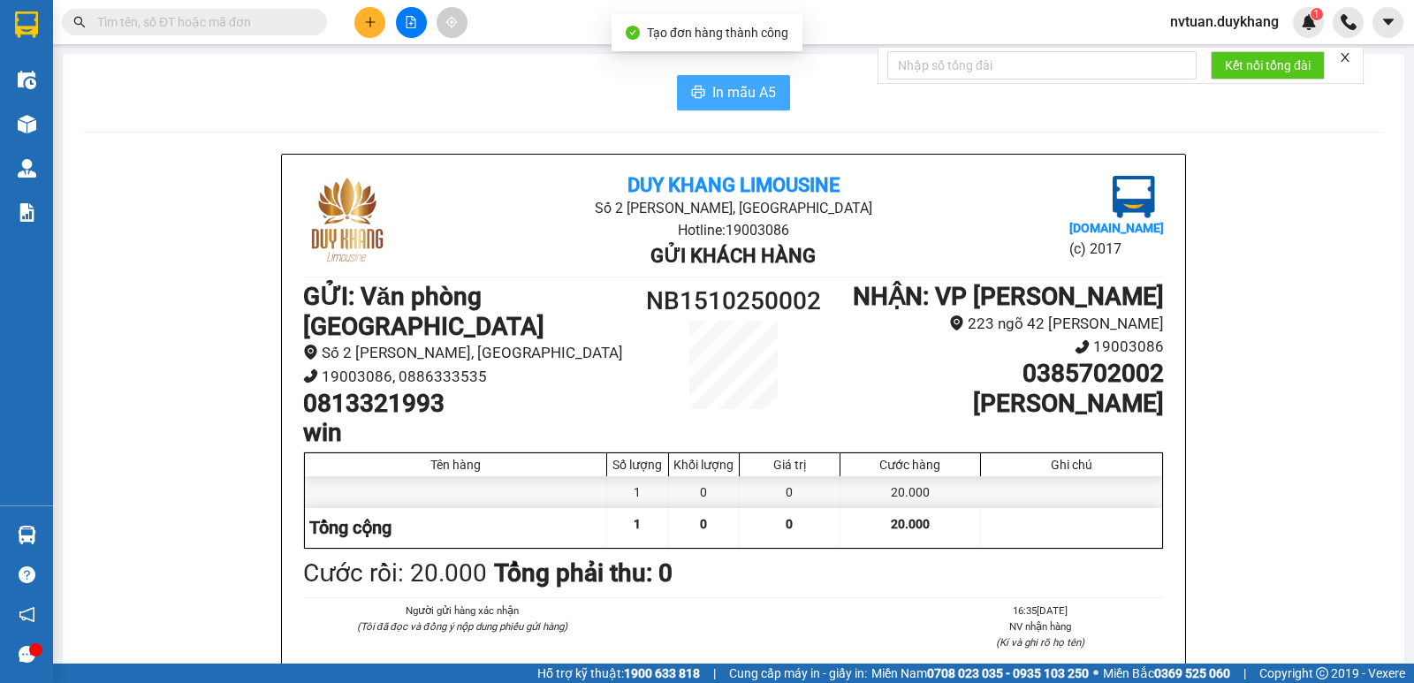
click at [718, 106] on button "In mẫu A5" at bounding box center [733, 92] width 113 height 35
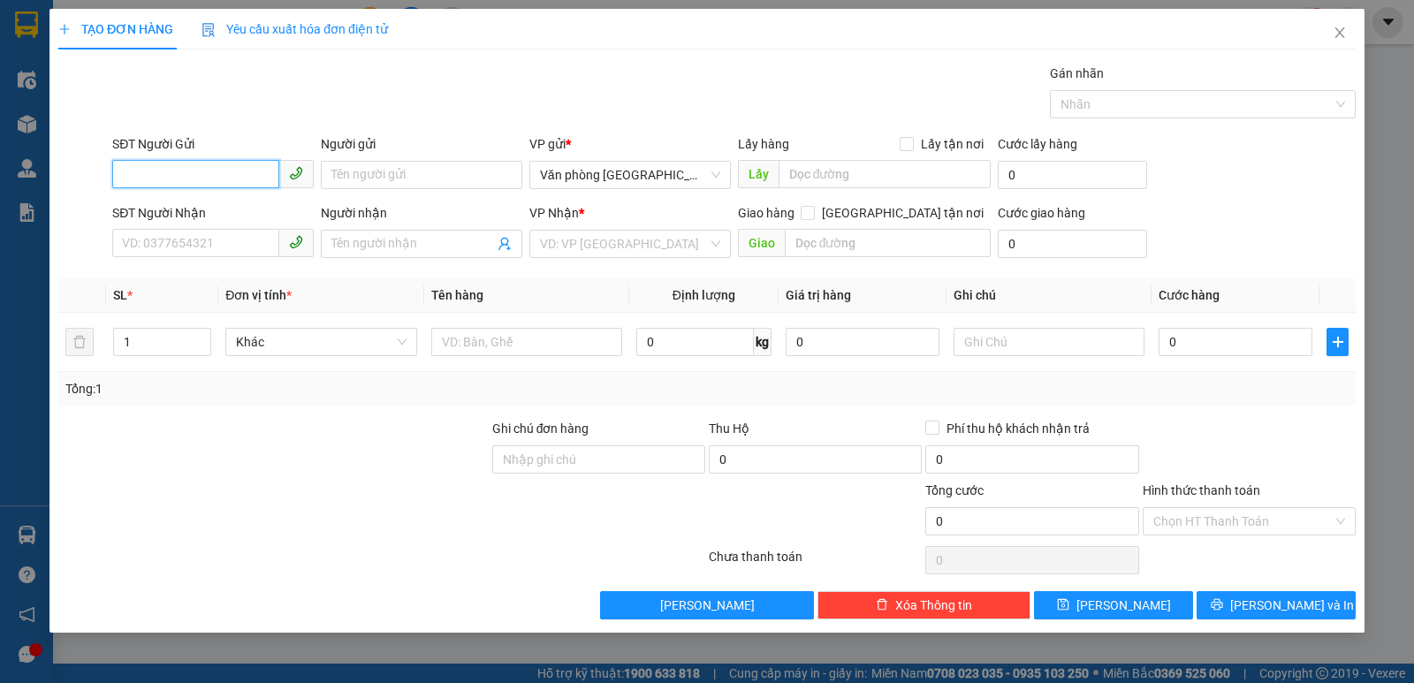
click at [144, 181] on input "SĐT Người Gửi" at bounding box center [195, 174] width 167 height 28
type input "0914319437"
click at [379, 181] on input "Người gửi" at bounding box center [422, 175] width 202 height 28
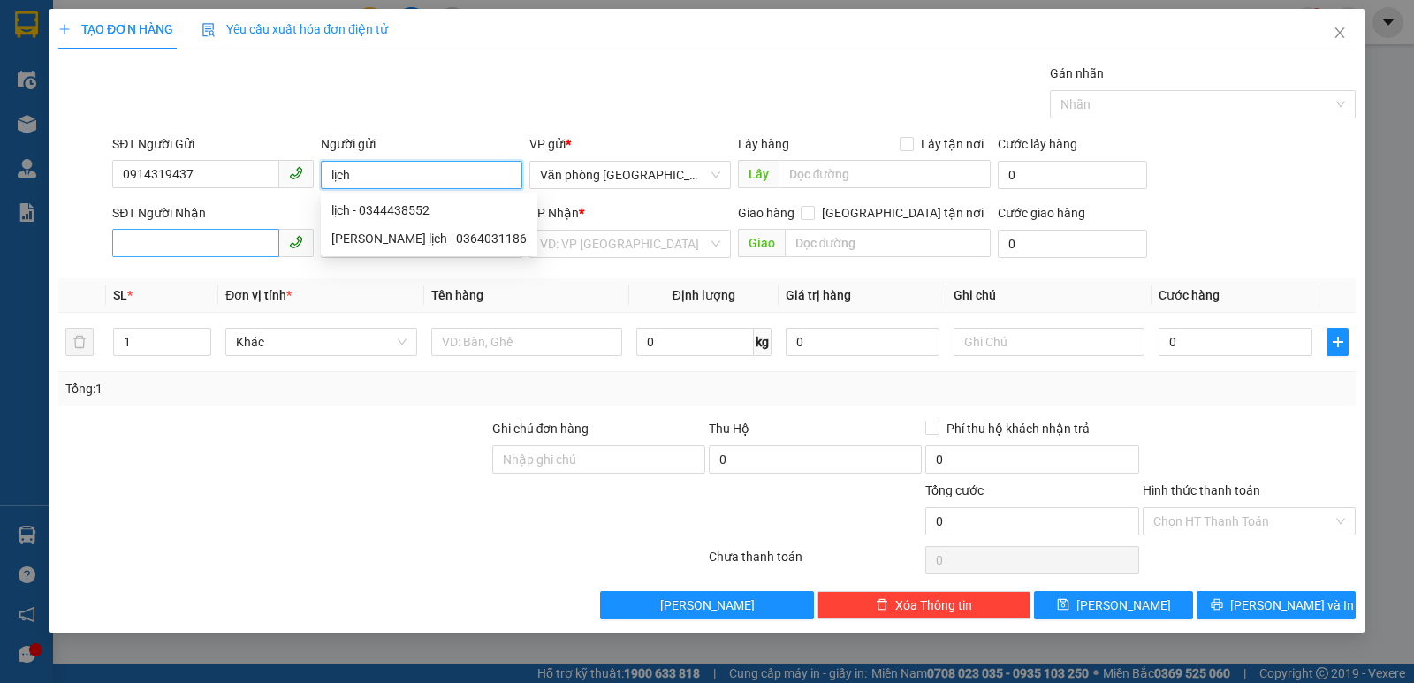
type input "lịch"
click at [192, 237] on input "SĐT Người Nhận" at bounding box center [195, 243] width 167 height 28
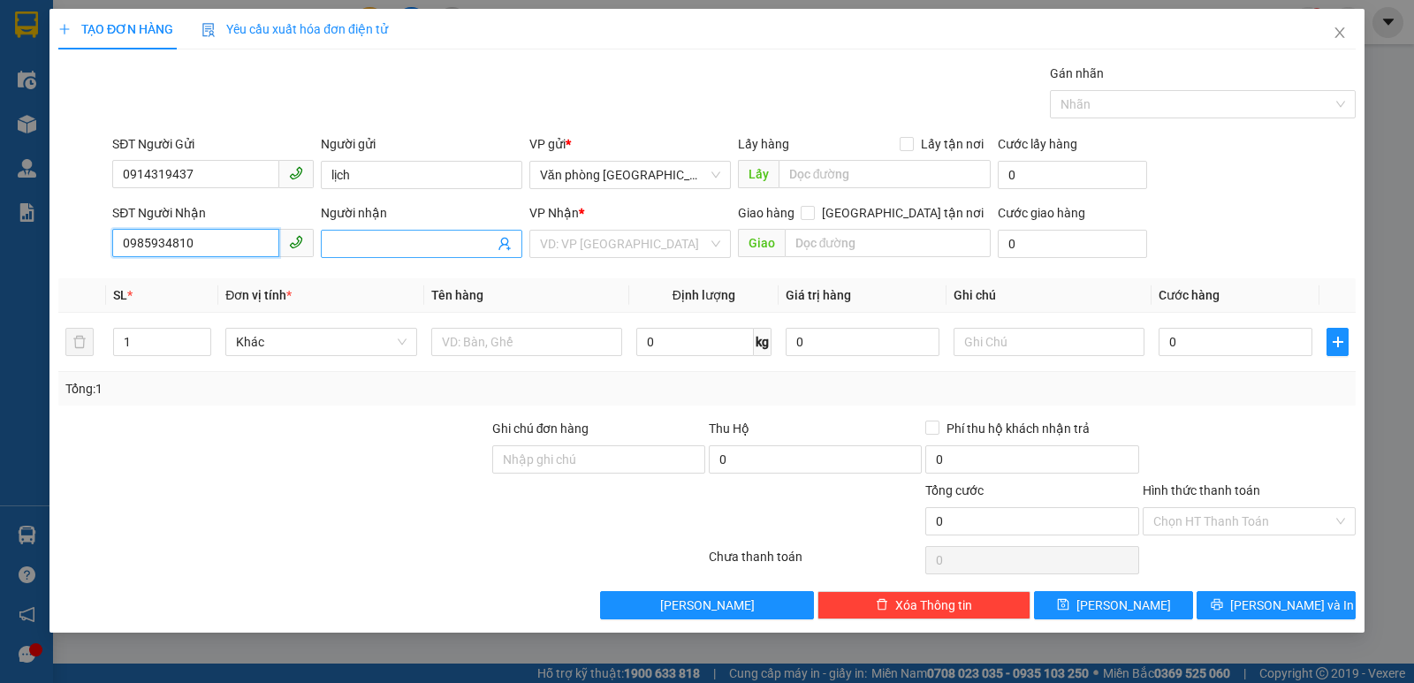
type input "0985934810"
click at [389, 240] on input "Người nhận" at bounding box center [413, 243] width 163 height 19
type input "[PERSON_NAME]"
click at [623, 241] on input "search" at bounding box center [624, 244] width 168 height 27
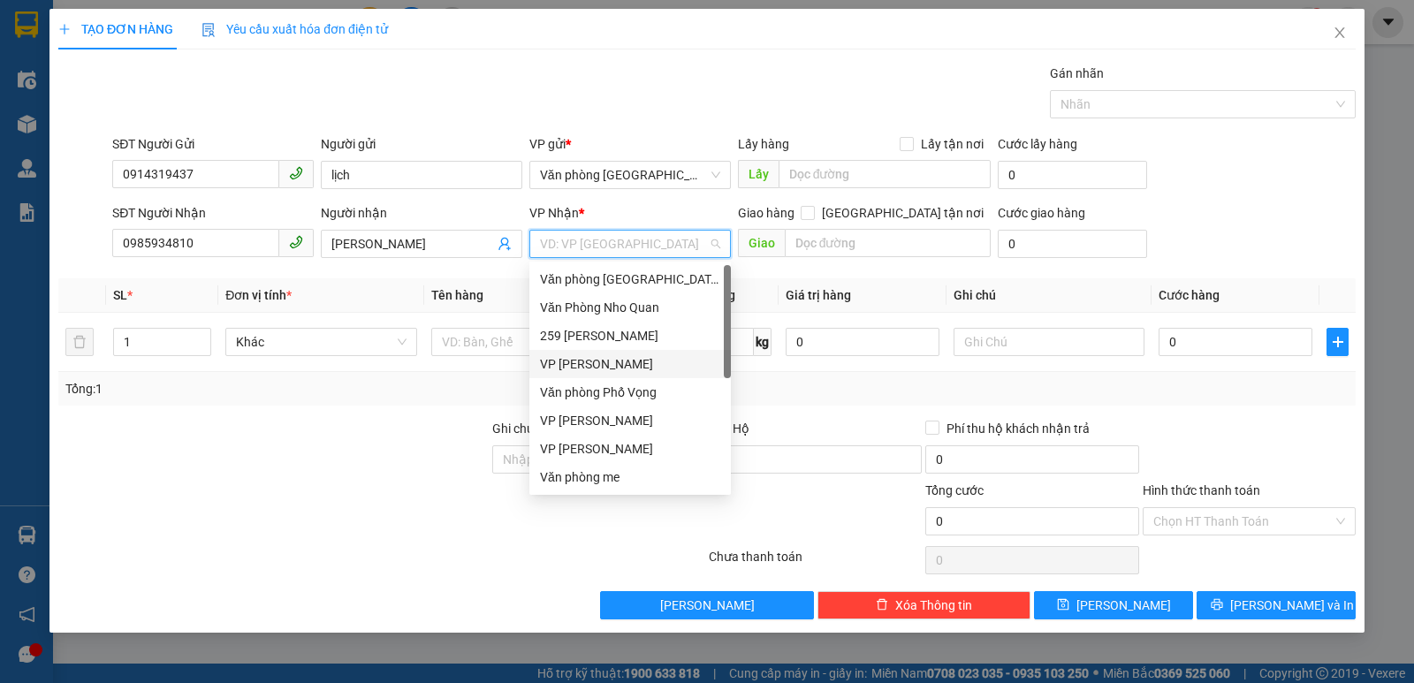
drag, startPoint x: 613, startPoint y: 368, endPoint x: 624, endPoint y: 366, distance: 11.6
click at [614, 369] on div "VP [PERSON_NAME]" at bounding box center [630, 363] width 180 height 19
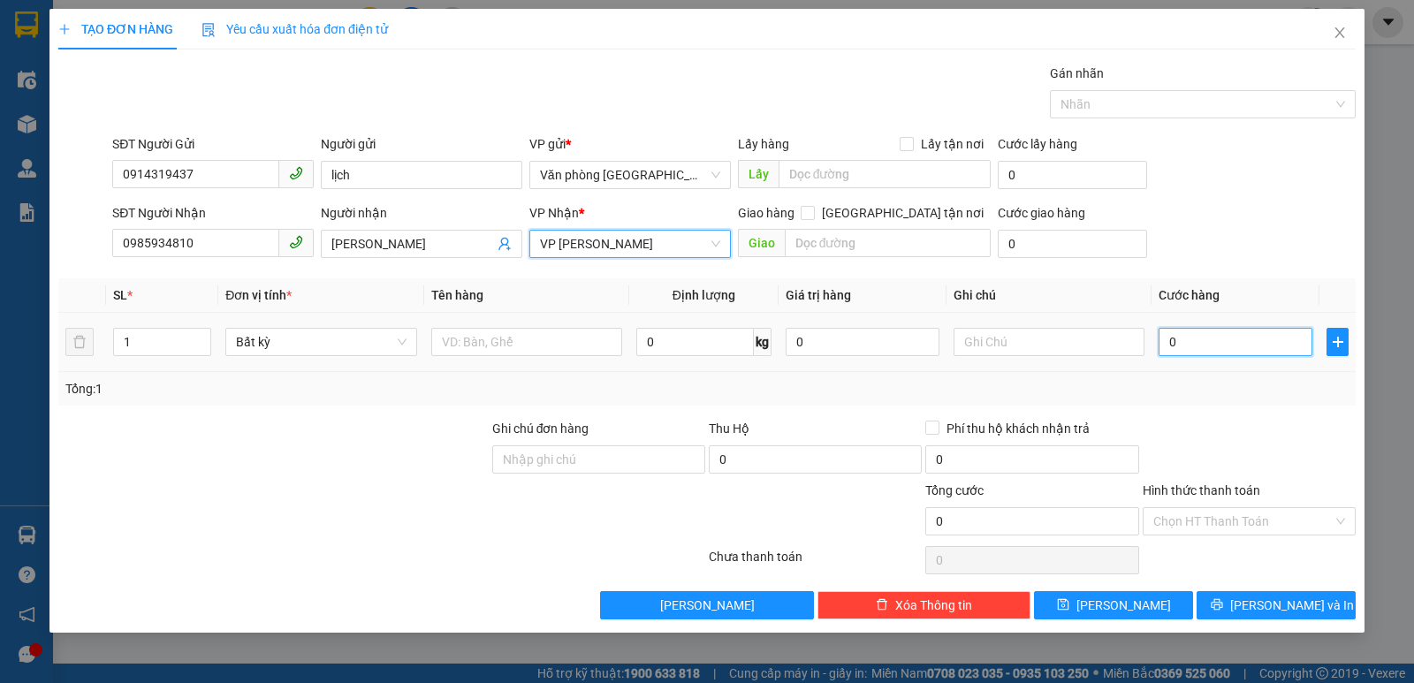
click at [1190, 346] on input "0" at bounding box center [1236, 342] width 154 height 28
type input "4"
type input "40"
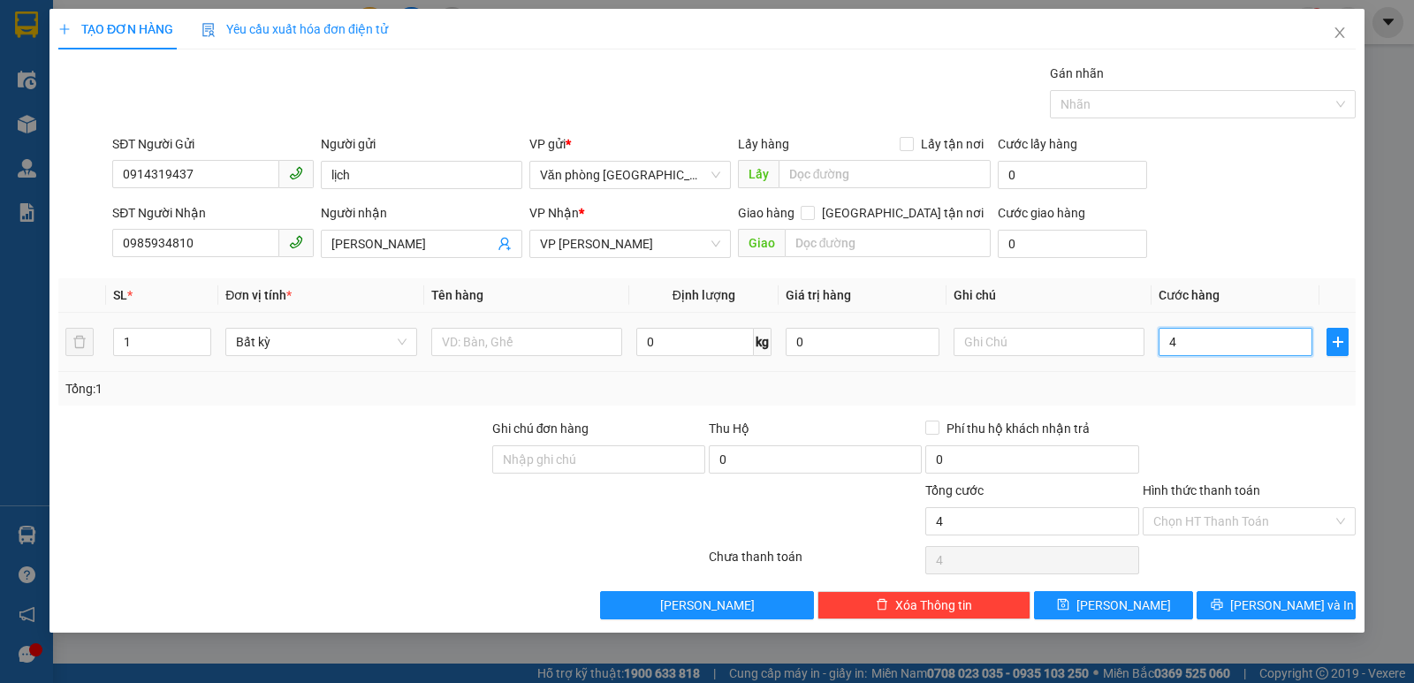
type input "40"
type input "400"
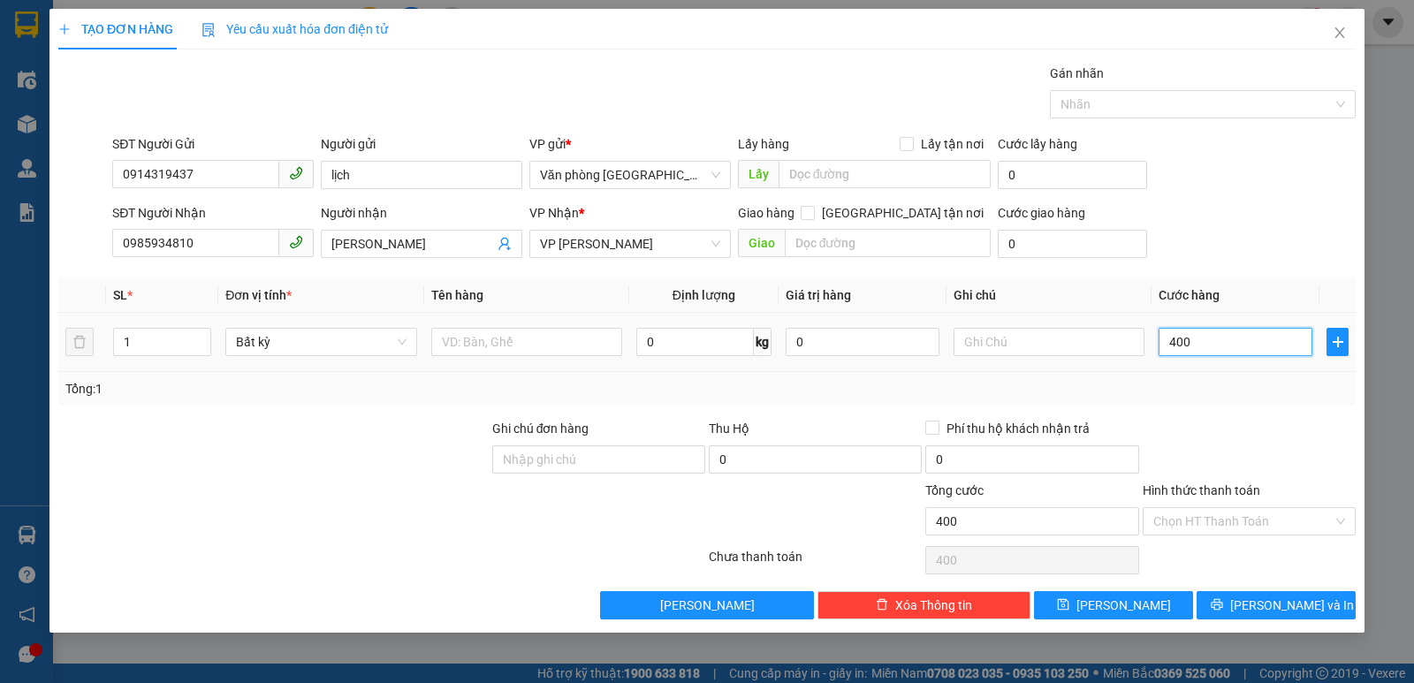
type input "4.000"
type input "40.000"
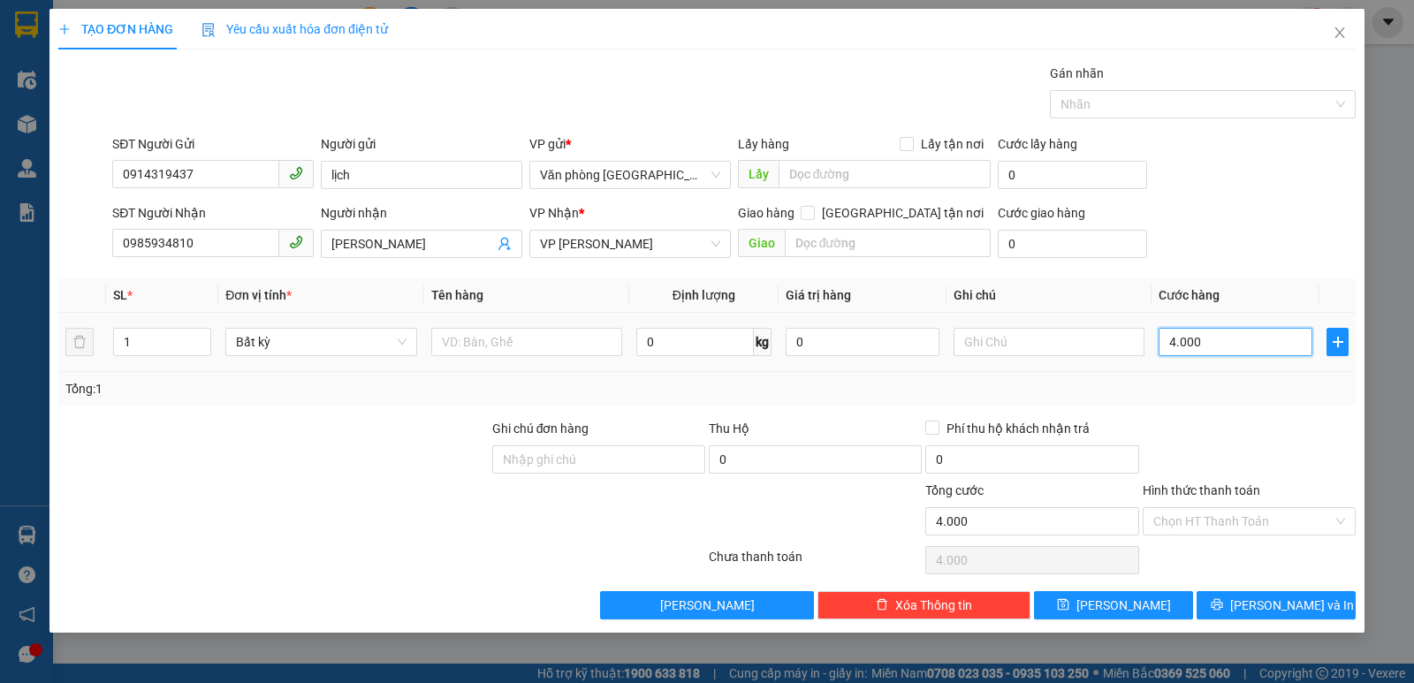
type input "40.000"
click at [1202, 521] on input "Hình thức thanh toán" at bounding box center [1243, 521] width 179 height 27
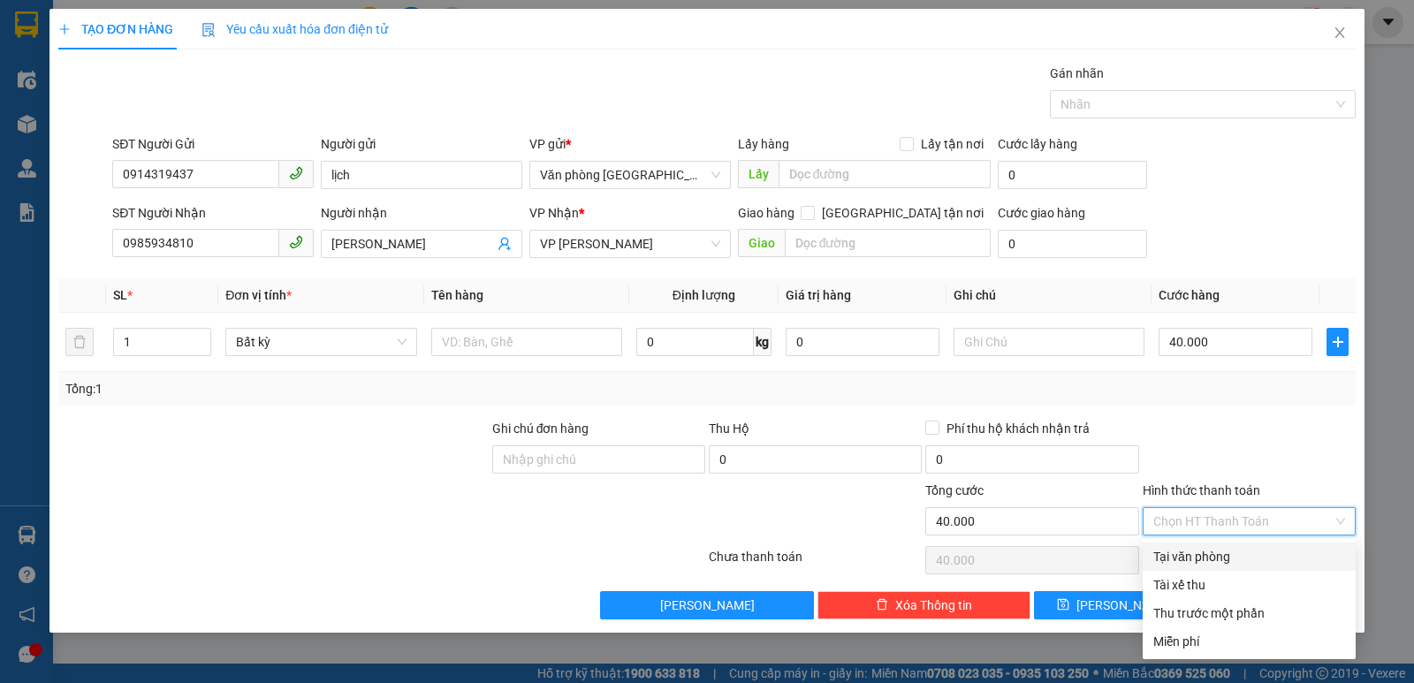
click at [1223, 562] on div "Tại văn phòng" at bounding box center [1250, 556] width 192 height 19
type input "0"
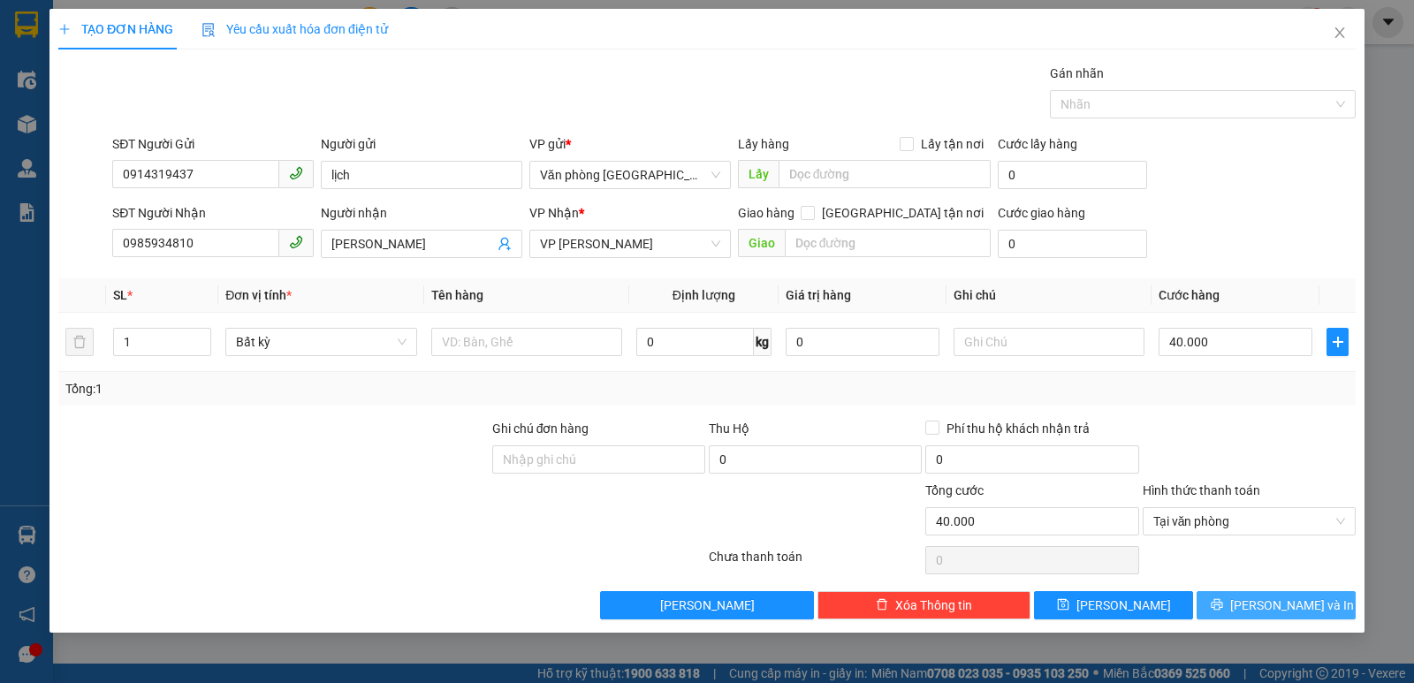
click at [1273, 608] on span "[PERSON_NAME] và In" at bounding box center [1293, 605] width 124 height 19
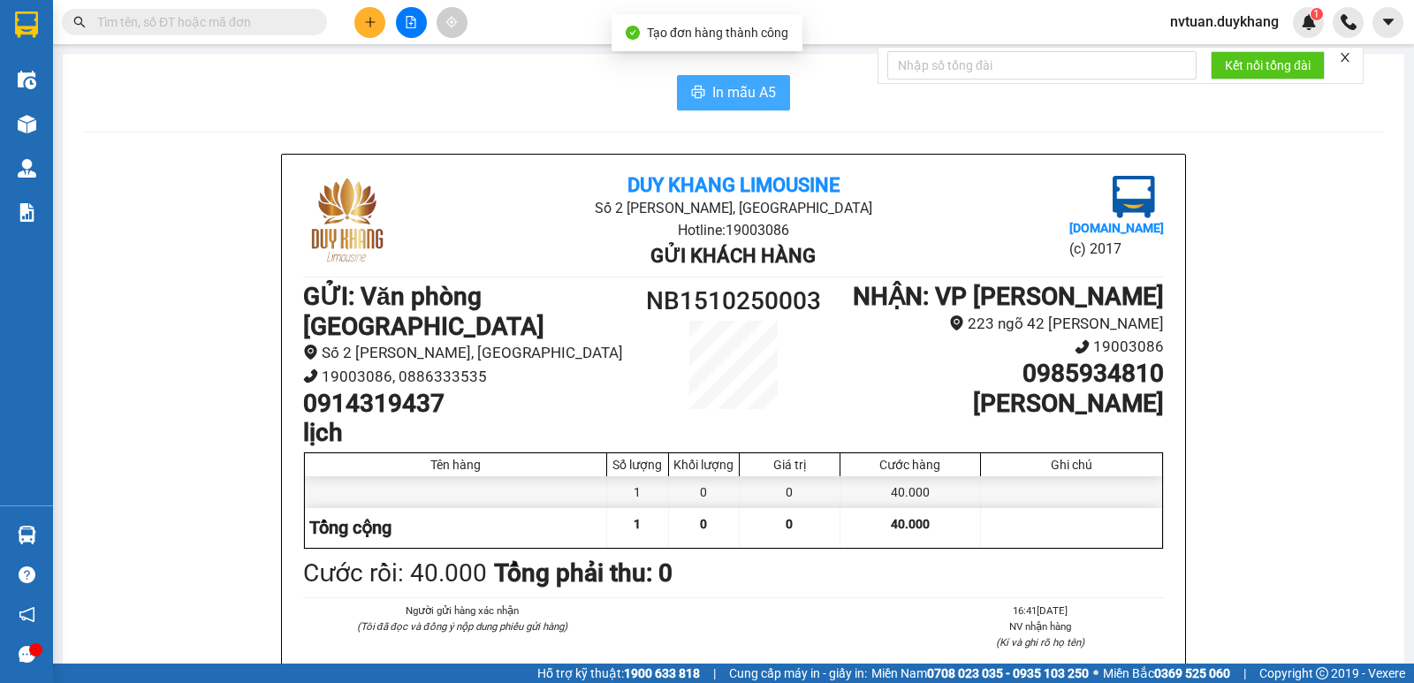
click at [728, 95] on span "In mẫu A5" at bounding box center [745, 92] width 64 height 22
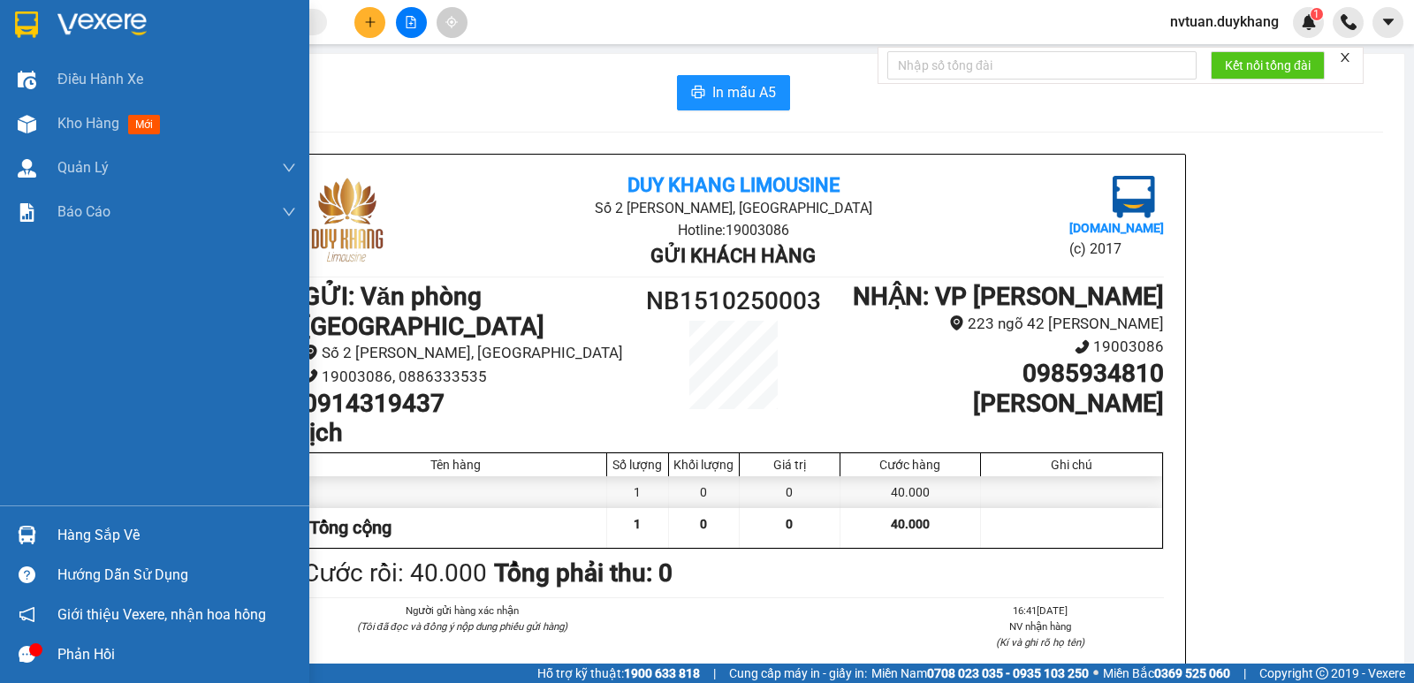
click at [19, 2] on div at bounding box center [154, 28] width 309 height 57
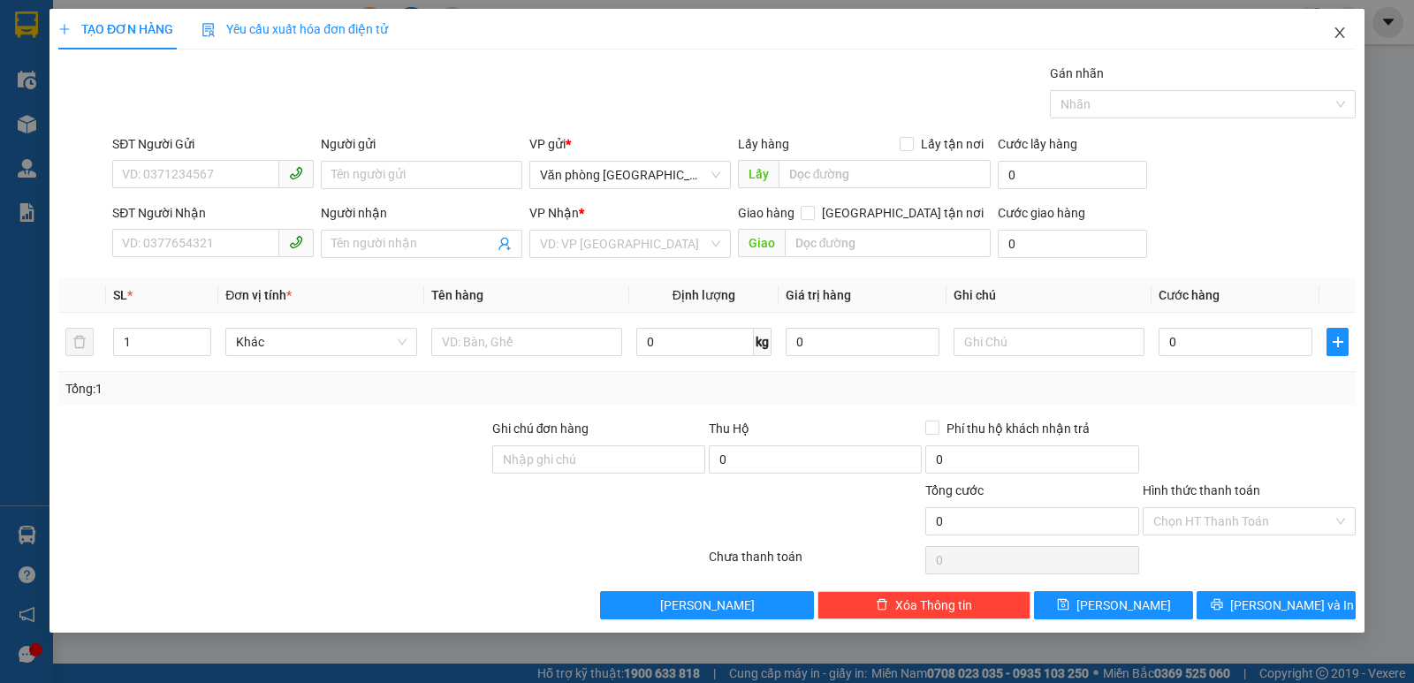
click at [1341, 32] on icon "close" at bounding box center [1340, 32] width 10 height 11
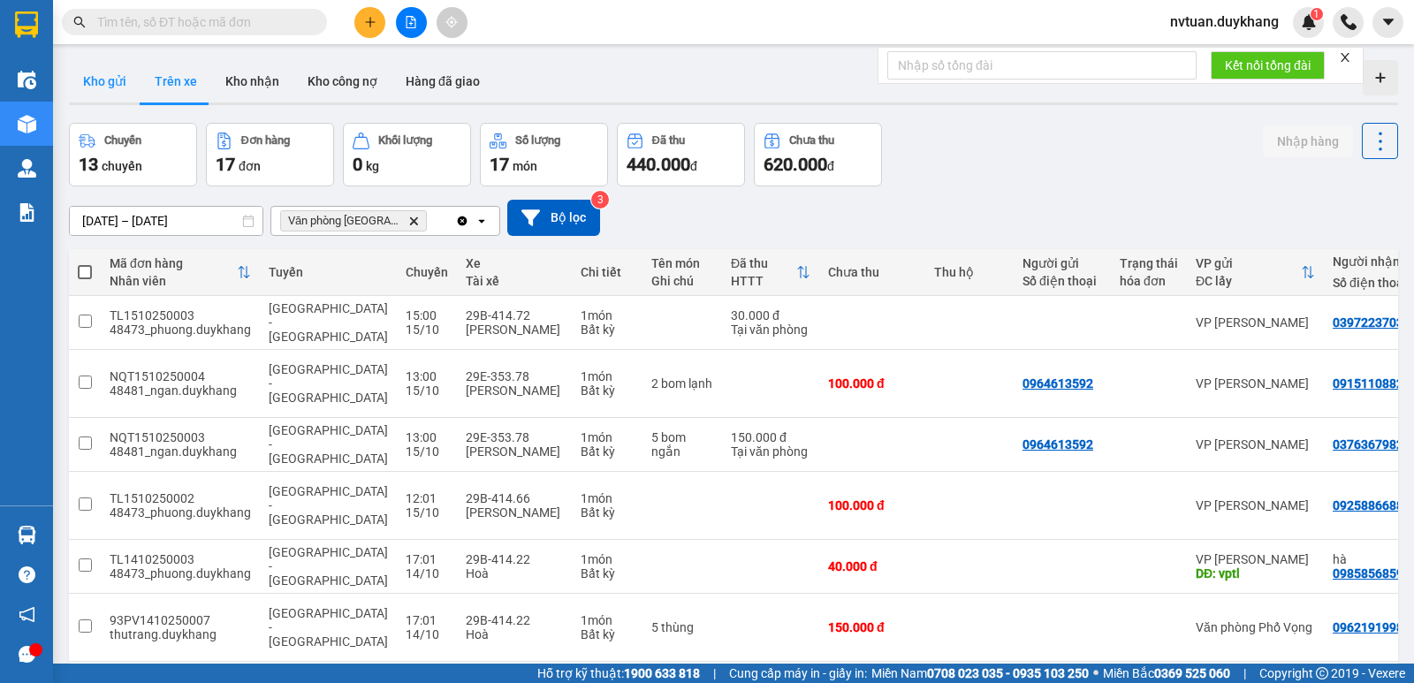
click at [112, 83] on button "Kho gửi" at bounding box center [105, 81] width 72 height 42
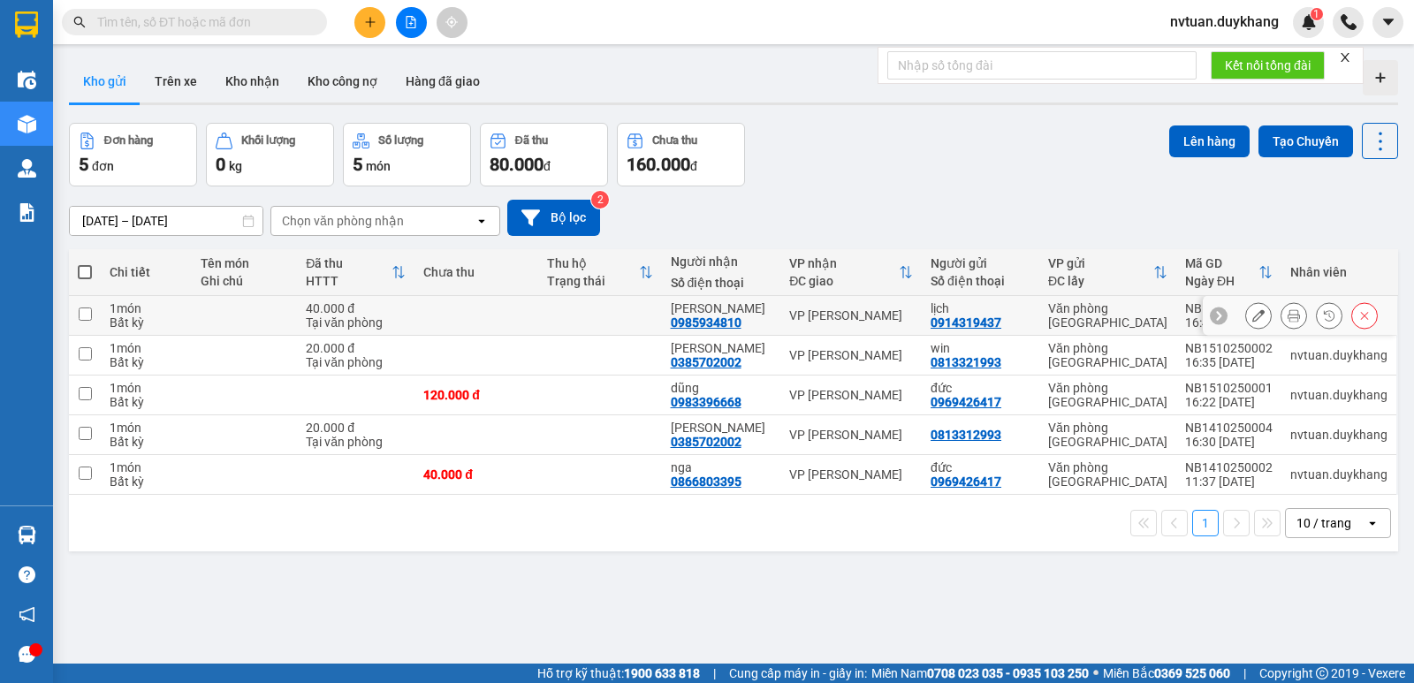
click at [88, 315] on input "checkbox" at bounding box center [85, 314] width 13 height 13
checkbox input "true"
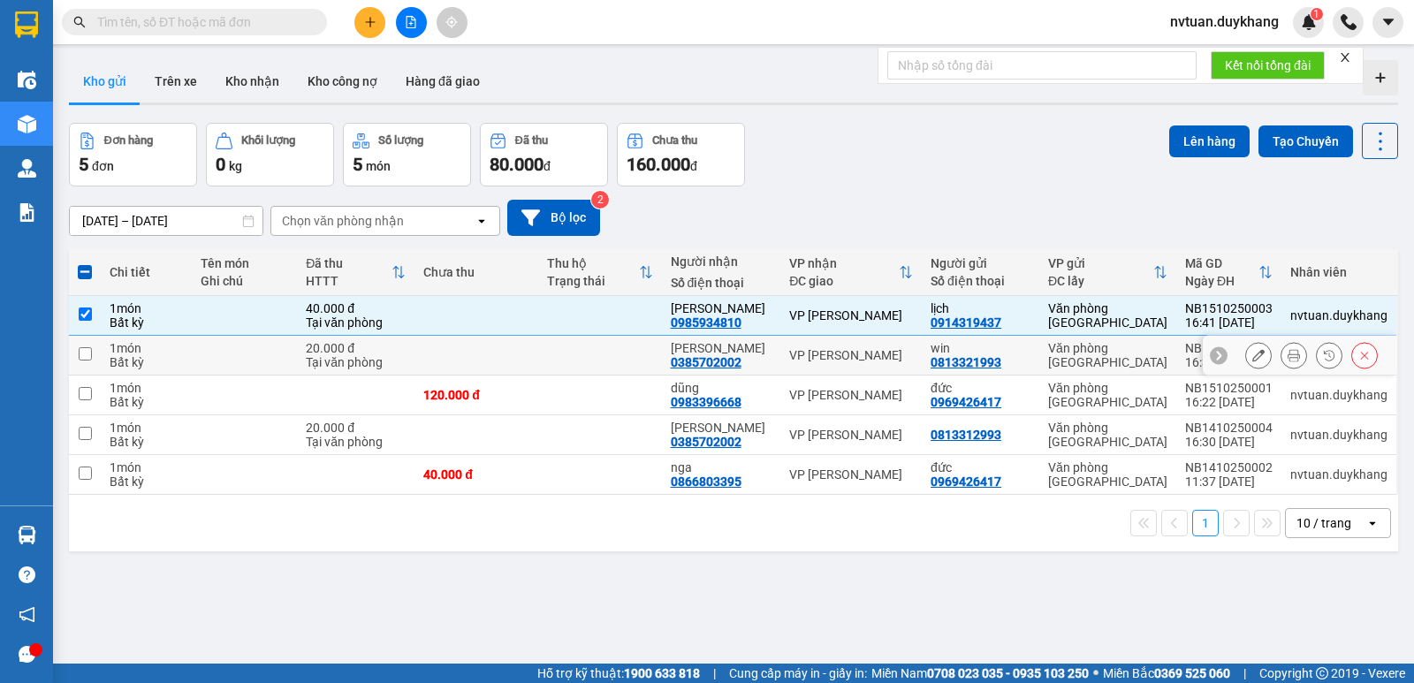
click at [83, 354] on input "checkbox" at bounding box center [85, 353] width 13 height 13
checkbox input "true"
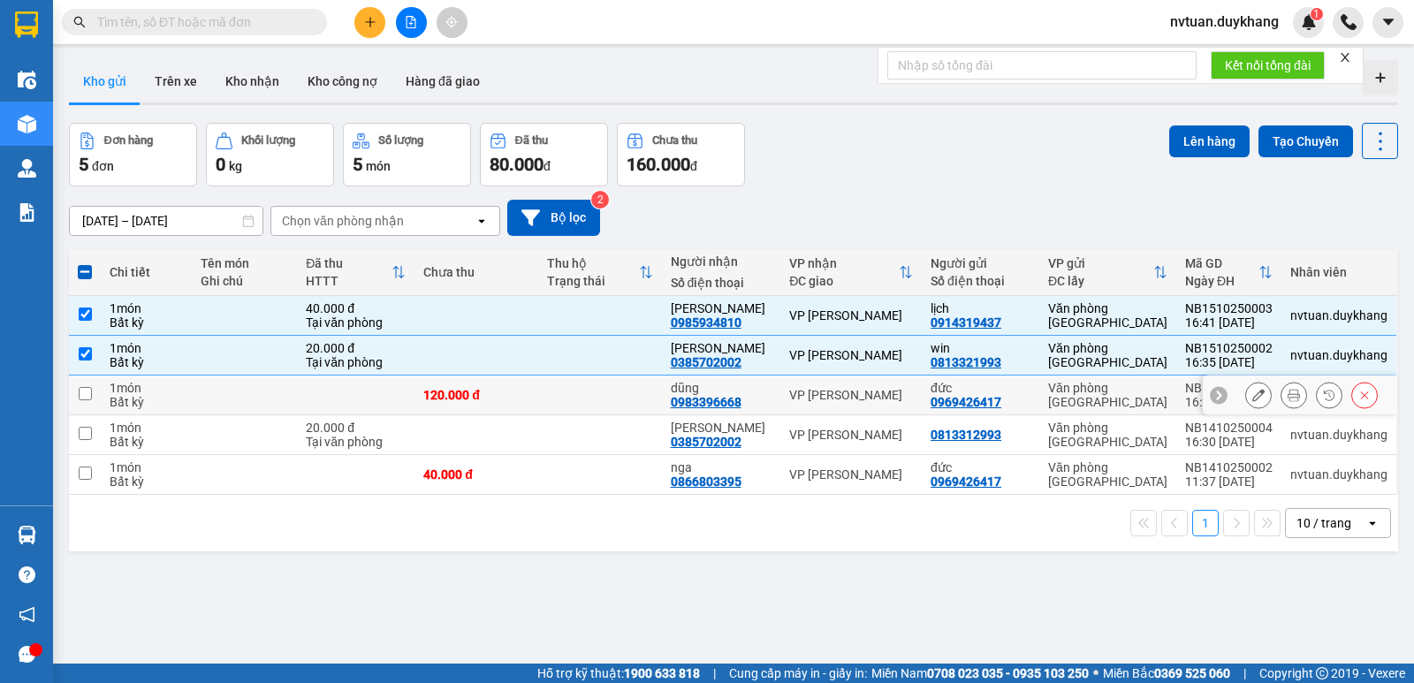
click at [95, 390] on td at bounding box center [85, 396] width 32 height 40
checkbox input "true"
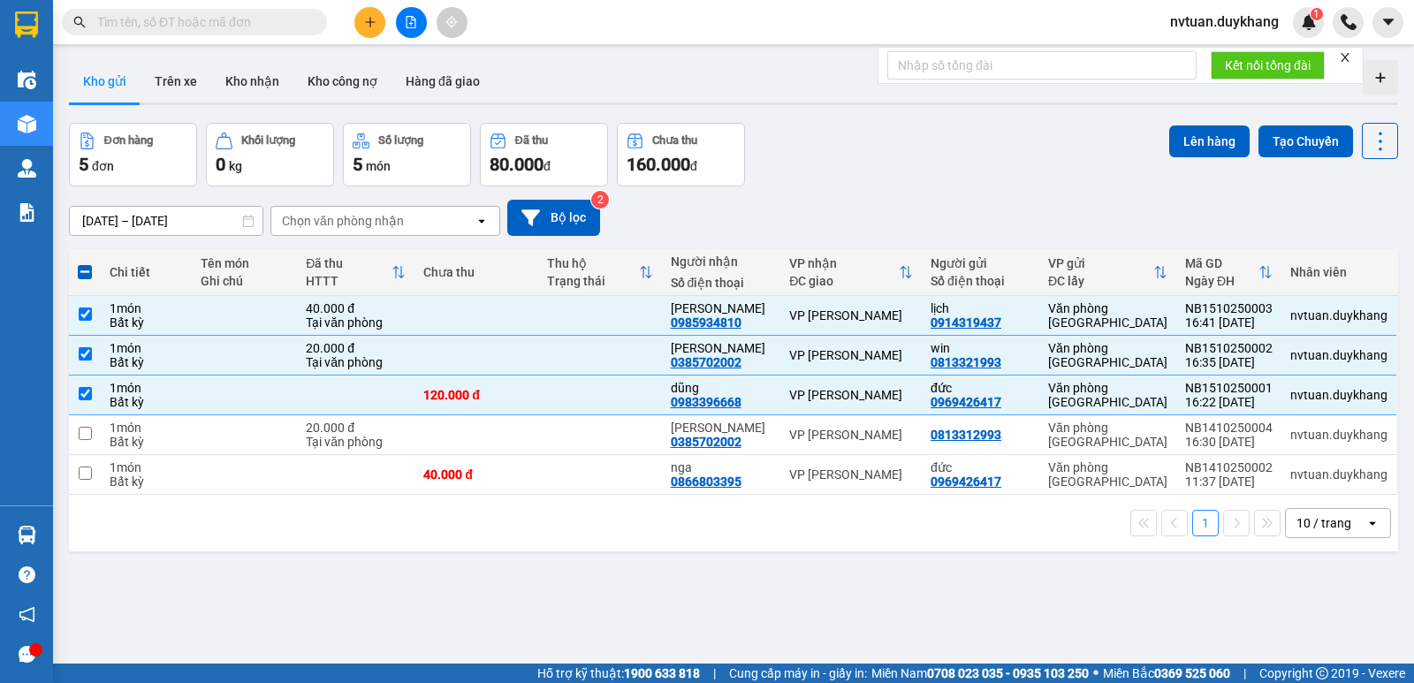
click at [385, 210] on div "Chọn văn phòng nhận" at bounding box center [372, 221] width 203 height 28
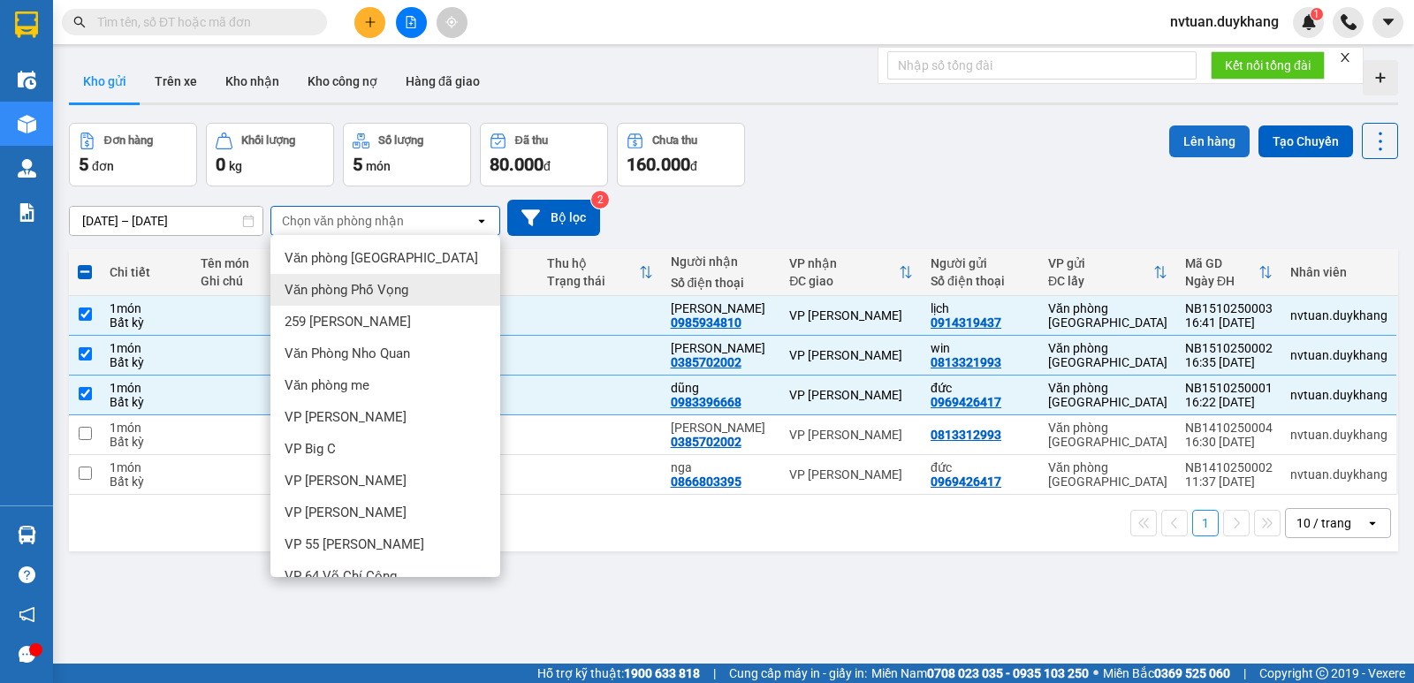
click at [1195, 141] on button "Lên hàng" at bounding box center [1210, 142] width 80 height 32
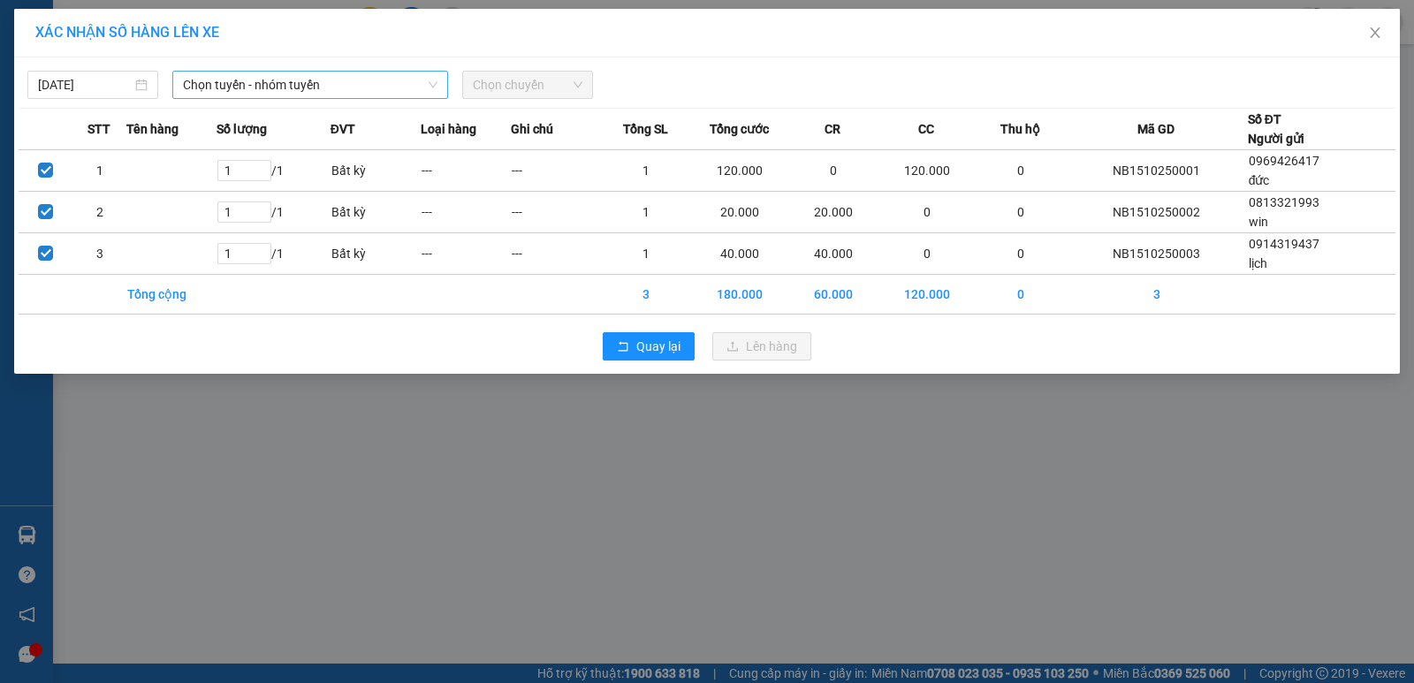
click at [271, 82] on span "Chọn tuyến - nhóm tuyến" at bounding box center [310, 85] width 255 height 27
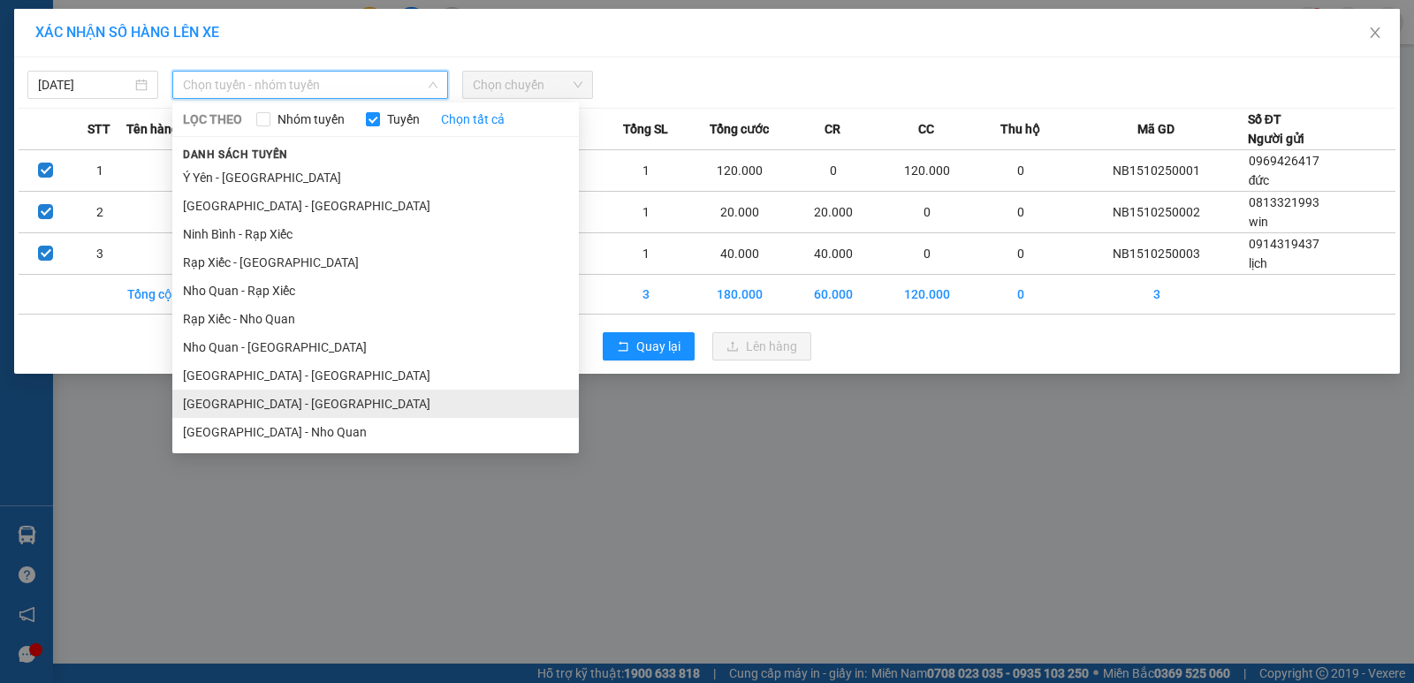
click at [251, 400] on li "[GEOGRAPHIC_DATA] - [GEOGRAPHIC_DATA]" at bounding box center [375, 404] width 407 height 28
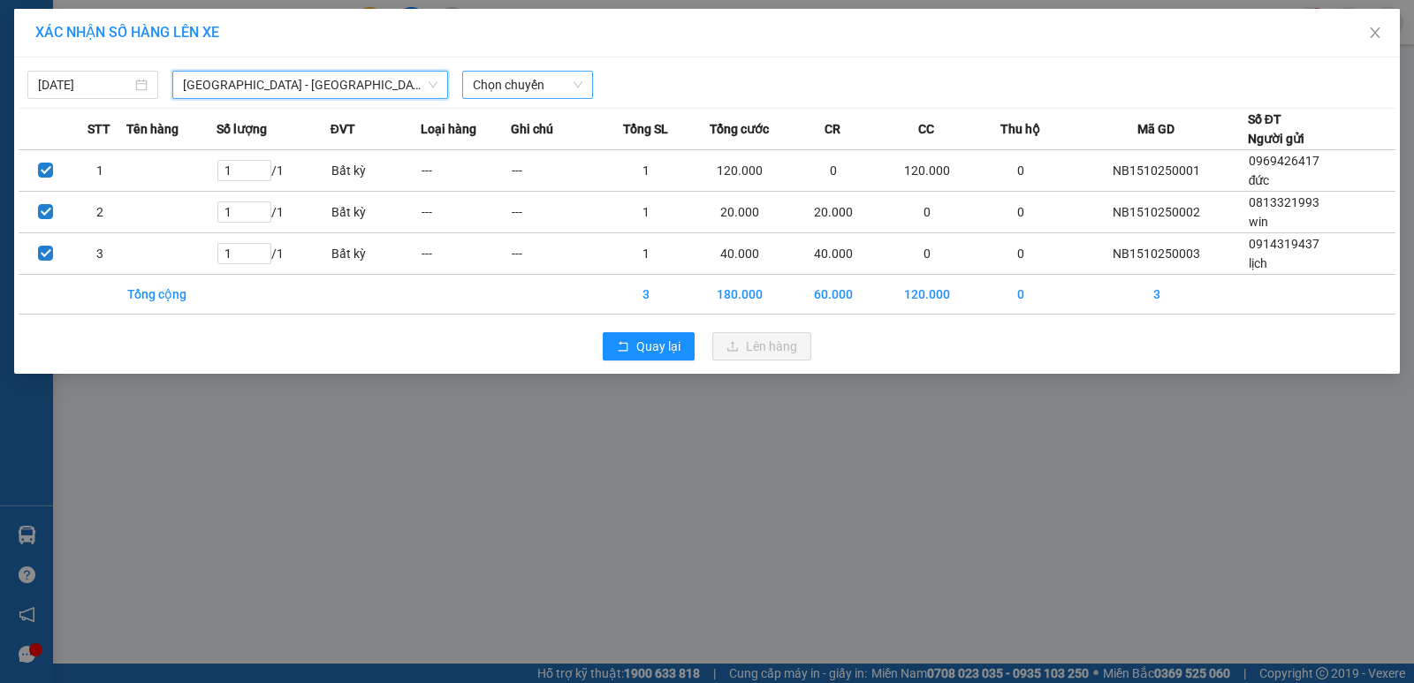
click at [536, 78] on span "Chọn chuyến" at bounding box center [528, 85] width 110 height 27
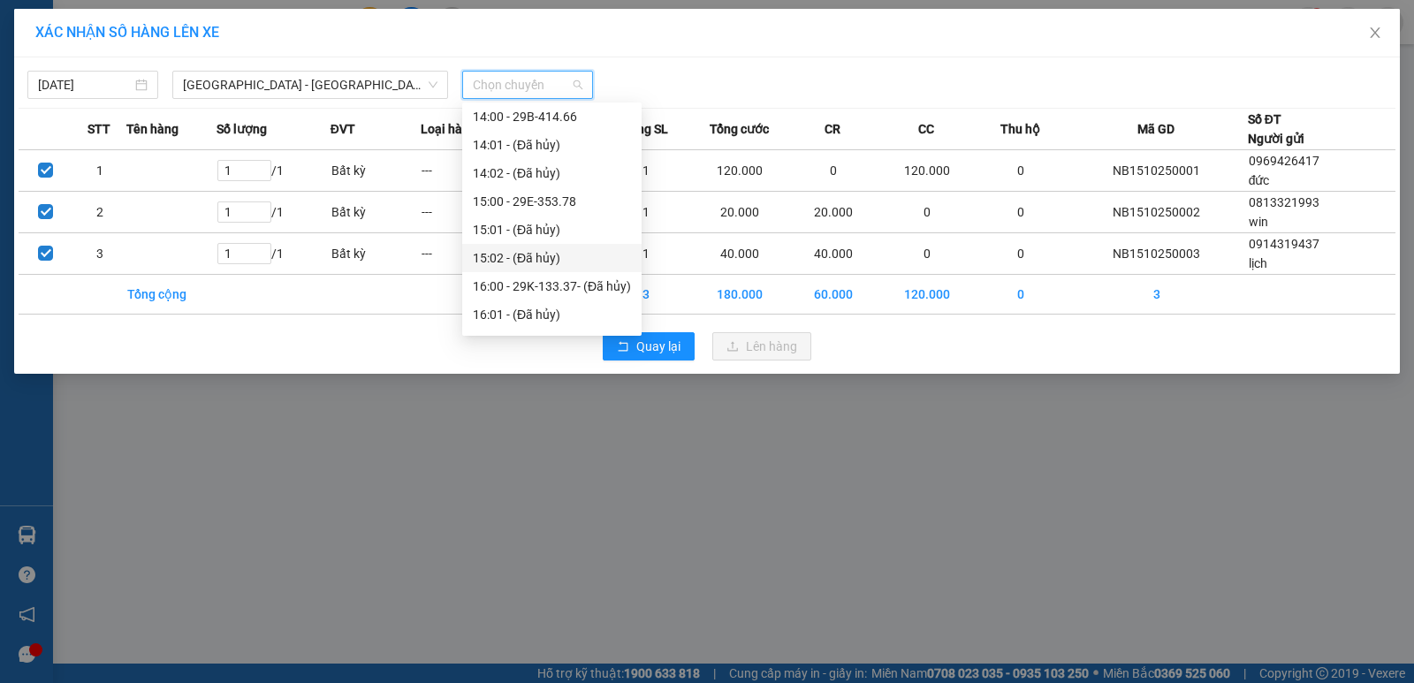
scroll to position [884, 0]
click at [565, 309] on div "17:01 - 29B-414.72" at bounding box center [552, 310] width 158 height 19
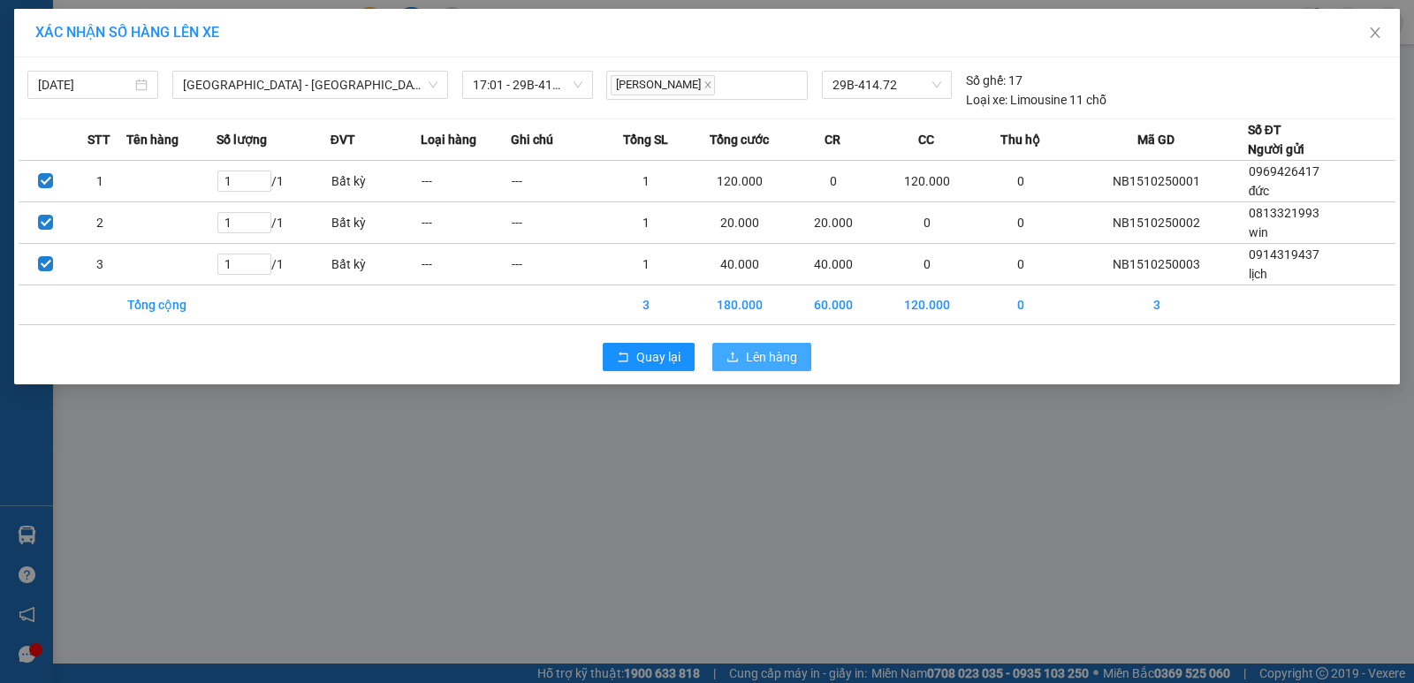
click at [779, 363] on span "Lên hàng" at bounding box center [771, 356] width 51 height 19
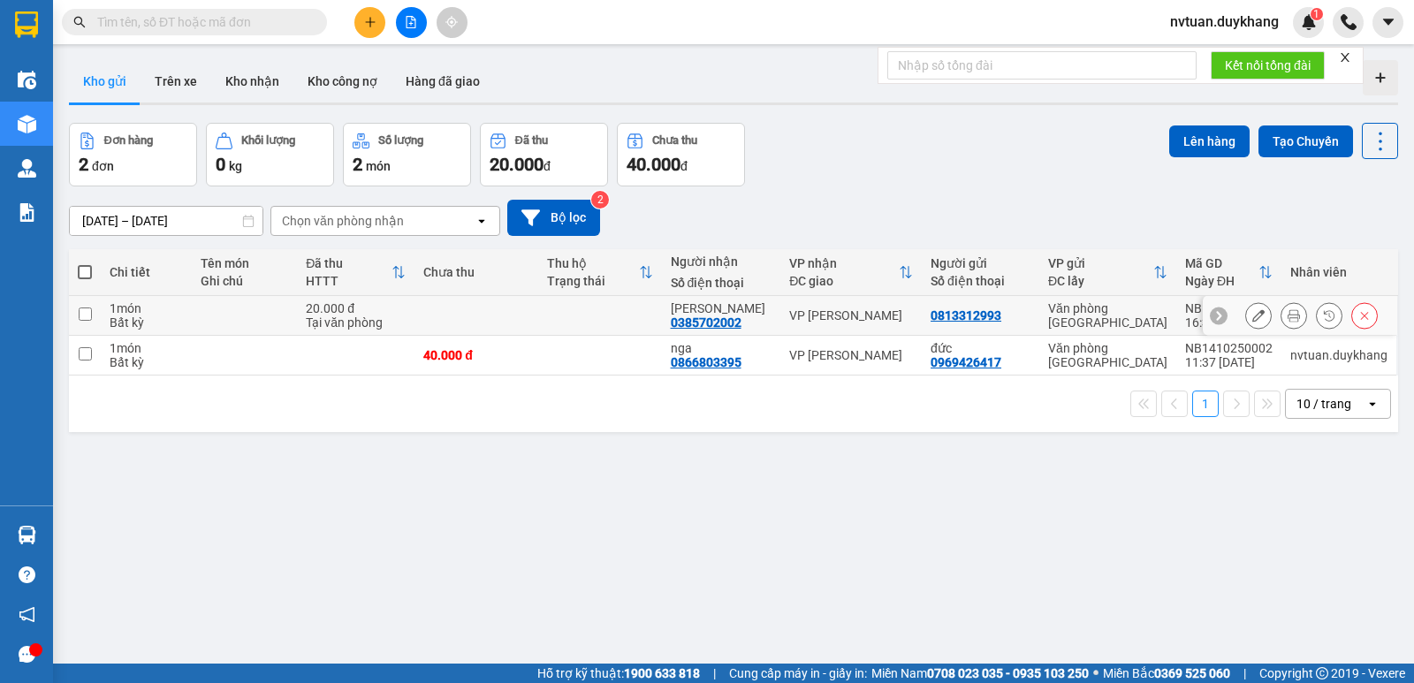
click at [92, 315] on td at bounding box center [85, 316] width 32 height 40
checkbox input "true"
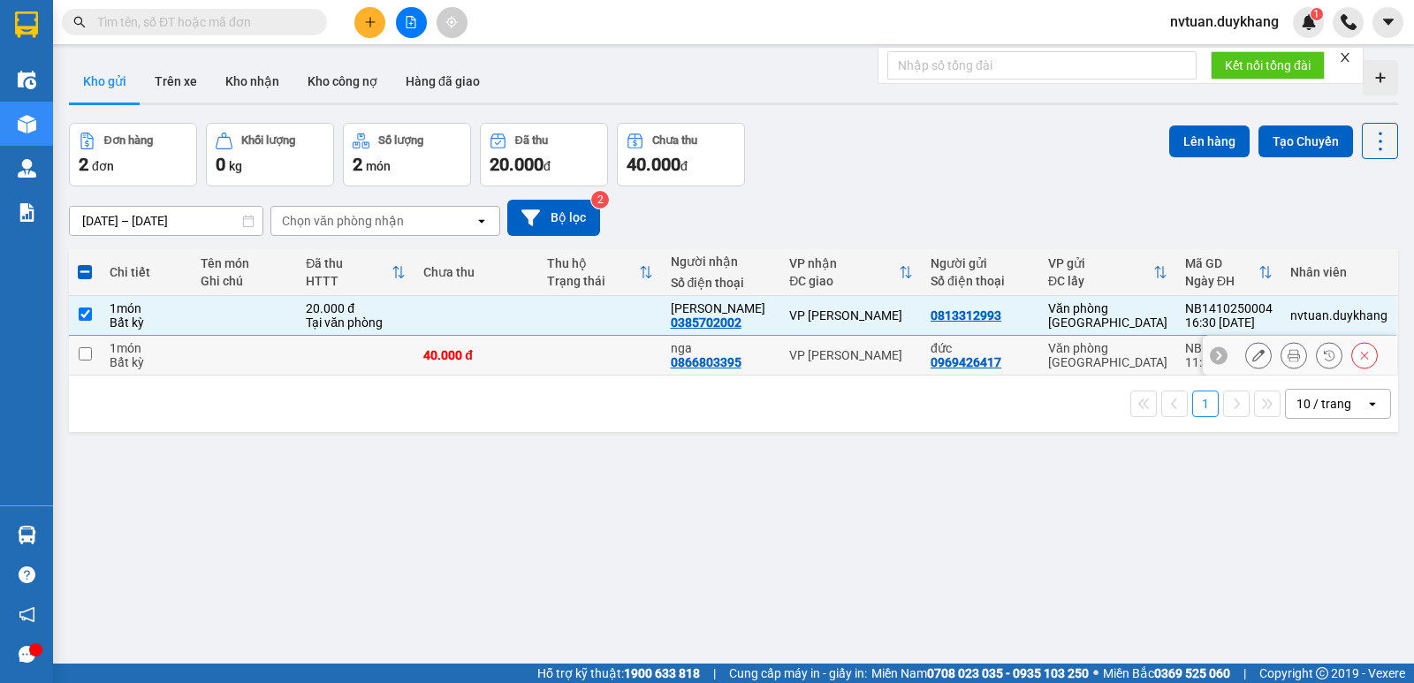
click at [85, 356] on input "checkbox" at bounding box center [85, 353] width 13 height 13
checkbox input "true"
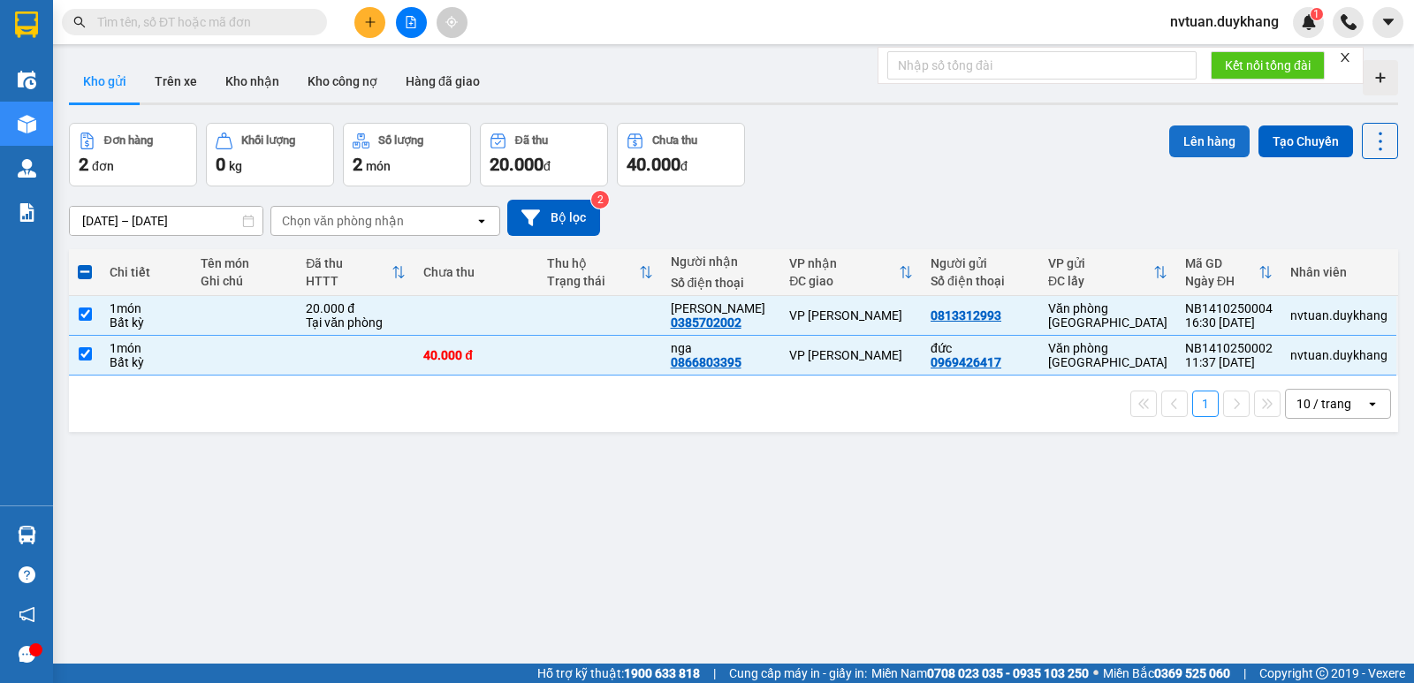
click at [1193, 140] on button "Lên hàng" at bounding box center [1210, 142] width 80 height 32
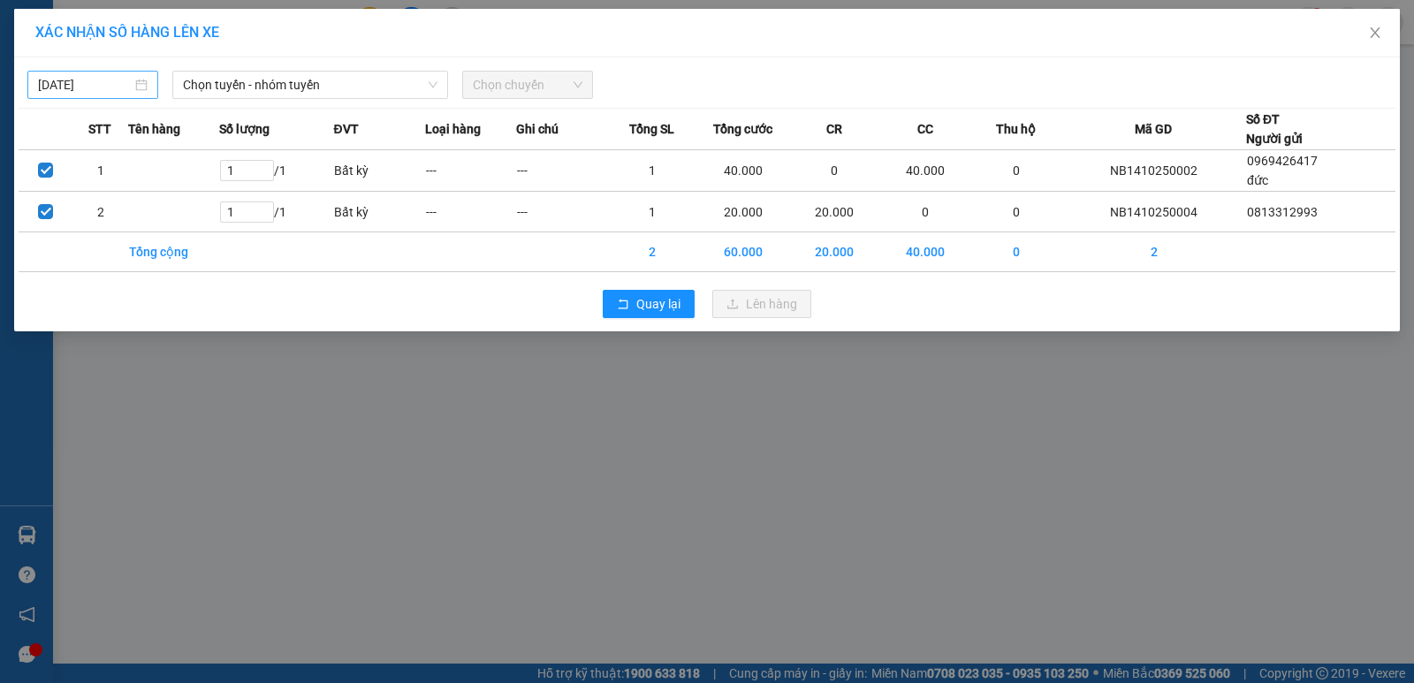
click at [88, 87] on input "[DATE]" at bounding box center [85, 84] width 94 height 19
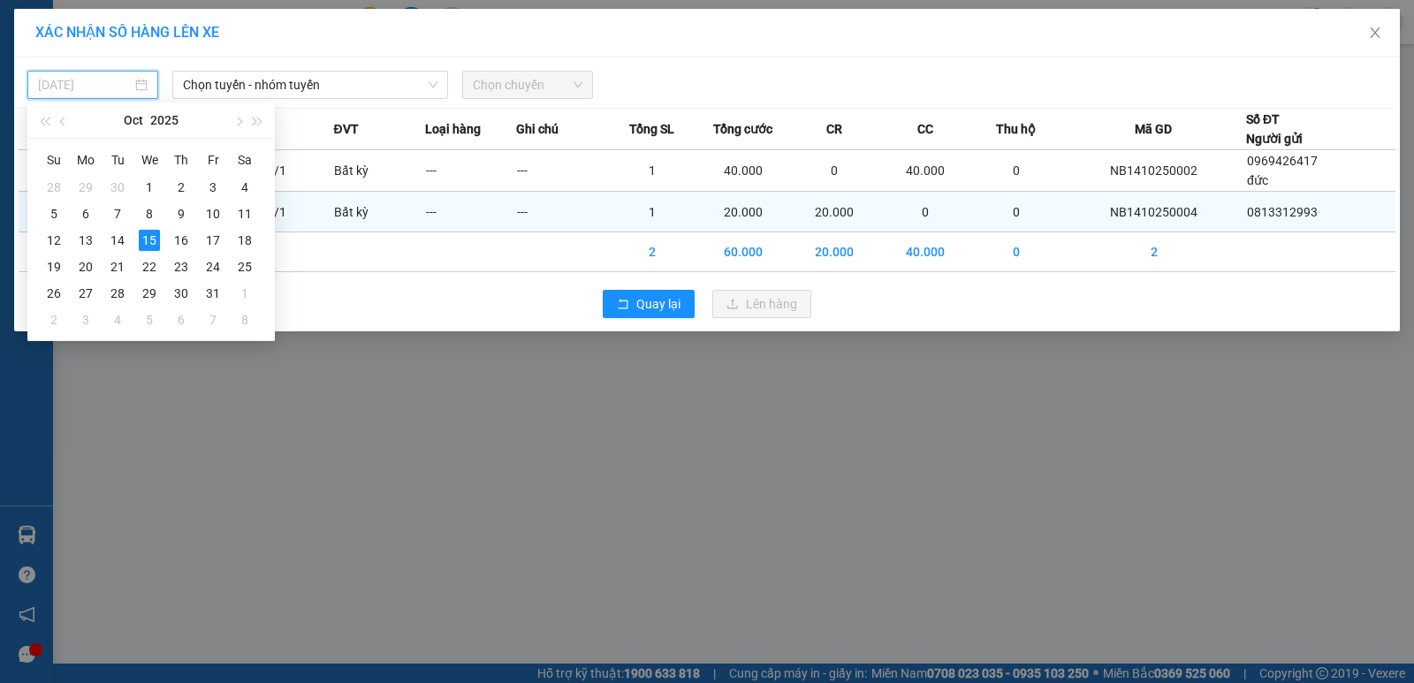
drag, startPoint x: 118, startPoint y: 240, endPoint x: 134, endPoint y: 229, distance: 19.9
click at [118, 240] on div "14" at bounding box center [117, 240] width 21 height 21
type input "[DATE]"
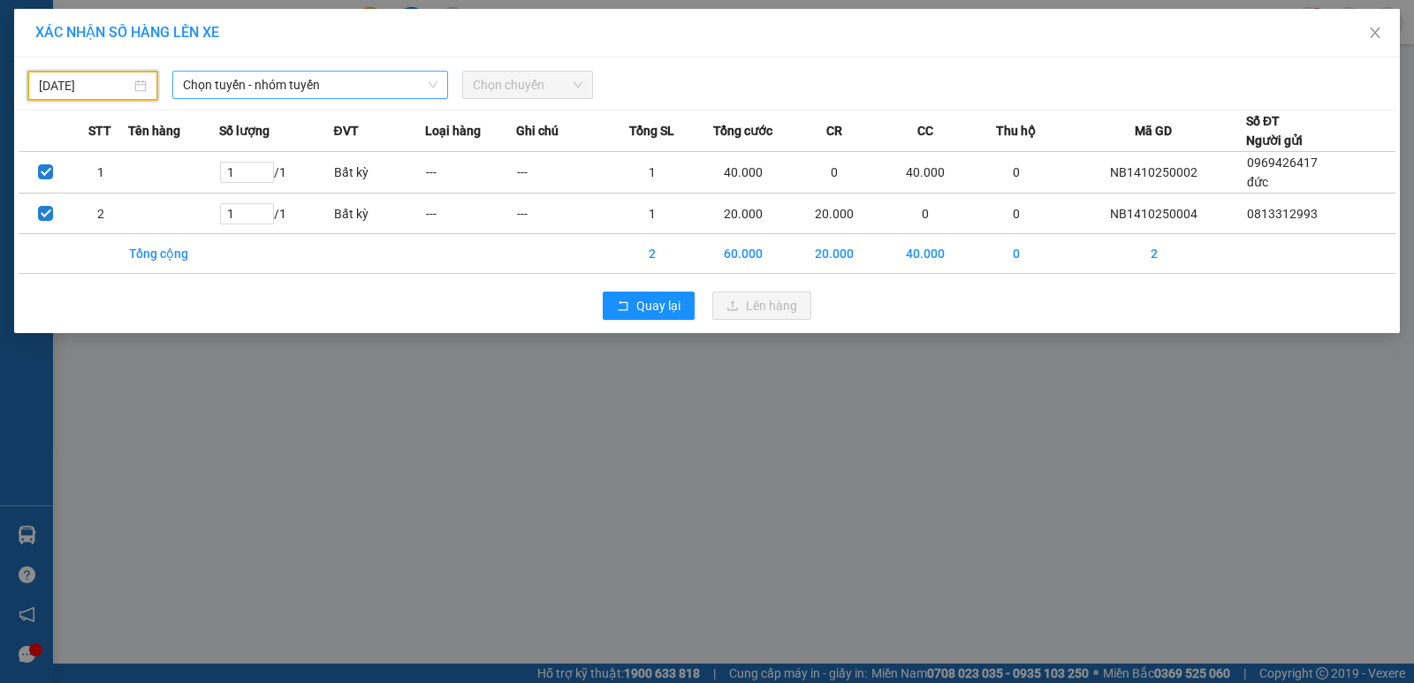
click at [377, 89] on span "Chọn tuyến - nhóm tuyến" at bounding box center [310, 85] width 255 height 27
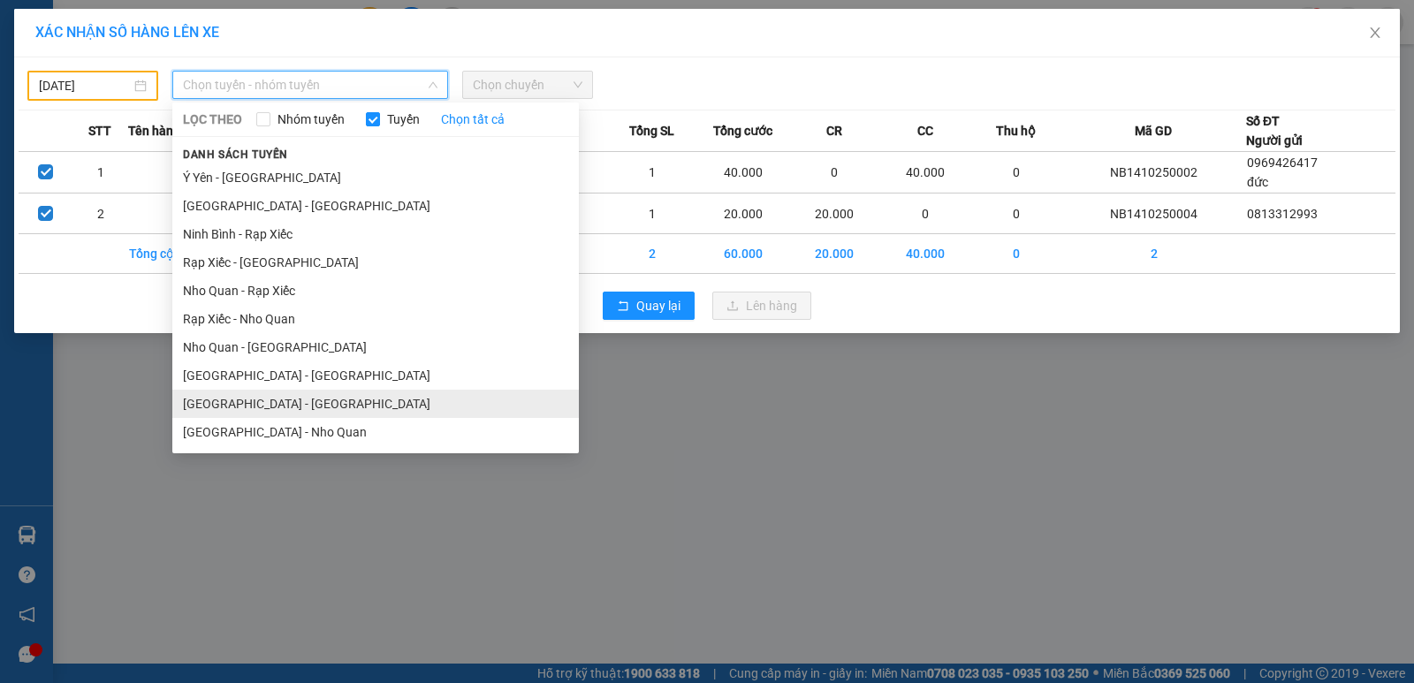
click at [249, 400] on li "[GEOGRAPHIC_DATA] - [GEOGRAPHIC_DATA]" at bounding box center [375, 404] width 407 height 28
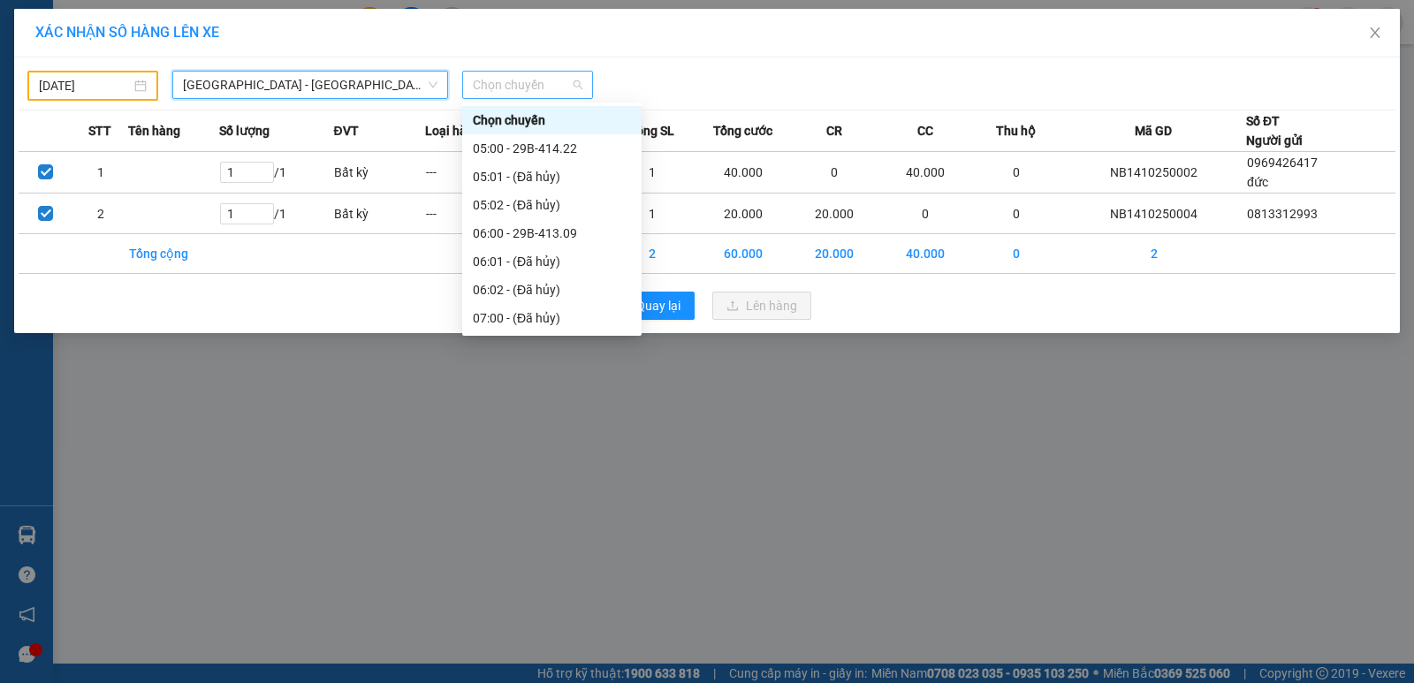
click at [511, 93] on span "Chọn chuyến" at bounding box center [528, 85] width 110 height 27
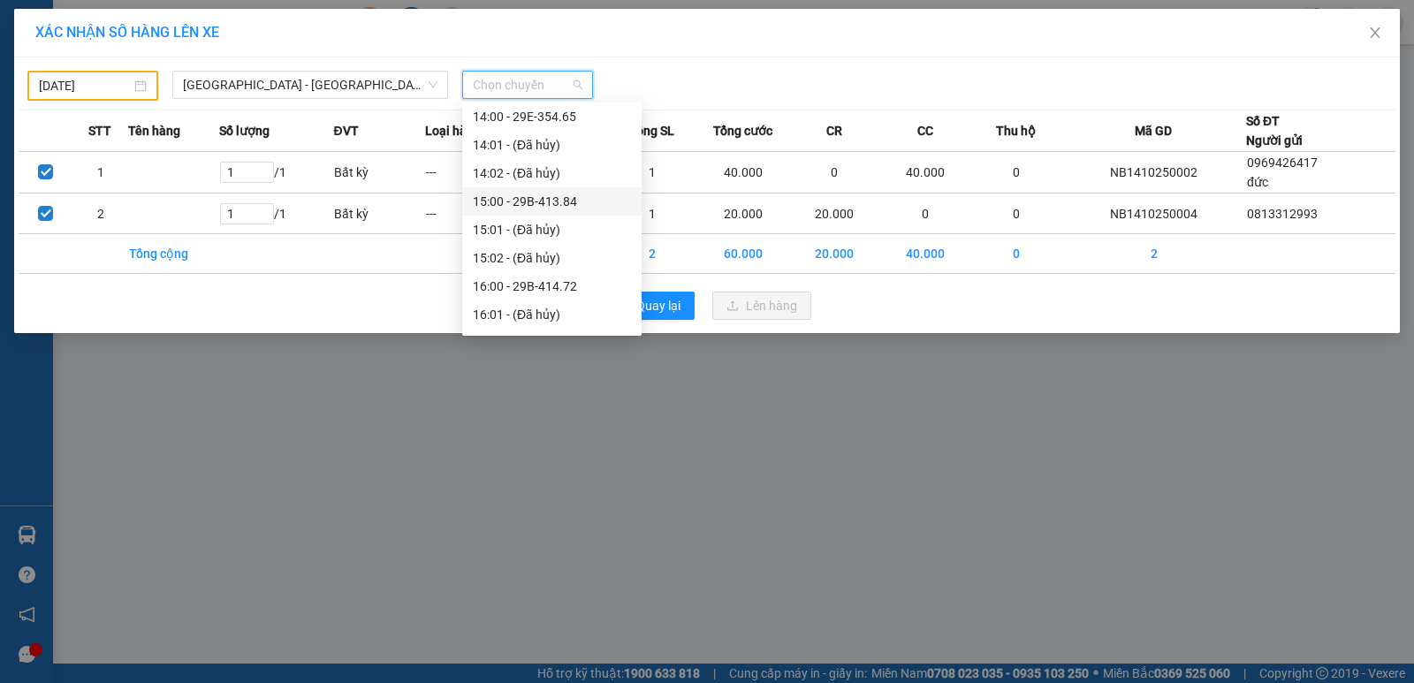
scroll to position [972, 0]
click at [556, 201] on div "17:00 - 29F-012.07" at bounding box center [552, 194] width 158 height 19
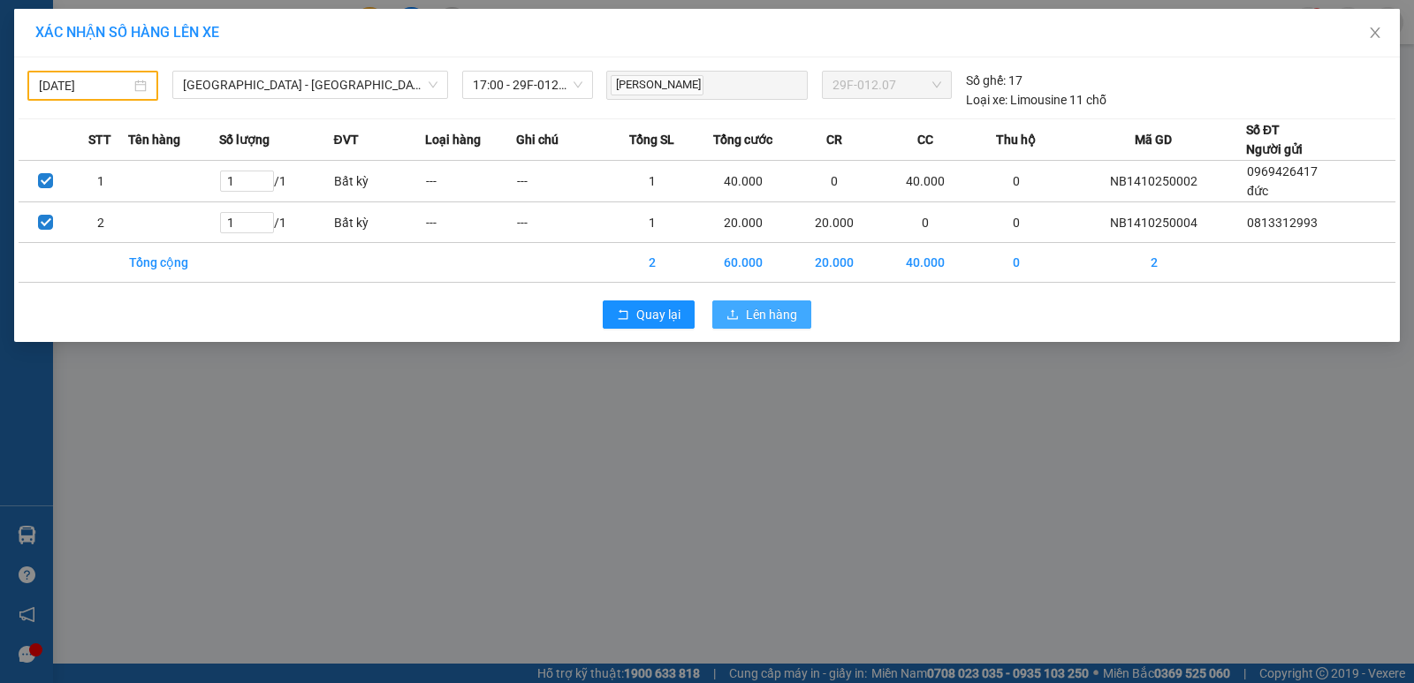
click at [783, 312] on span "Lên hàng" at bounding box center [771, 314] width 51 height 19
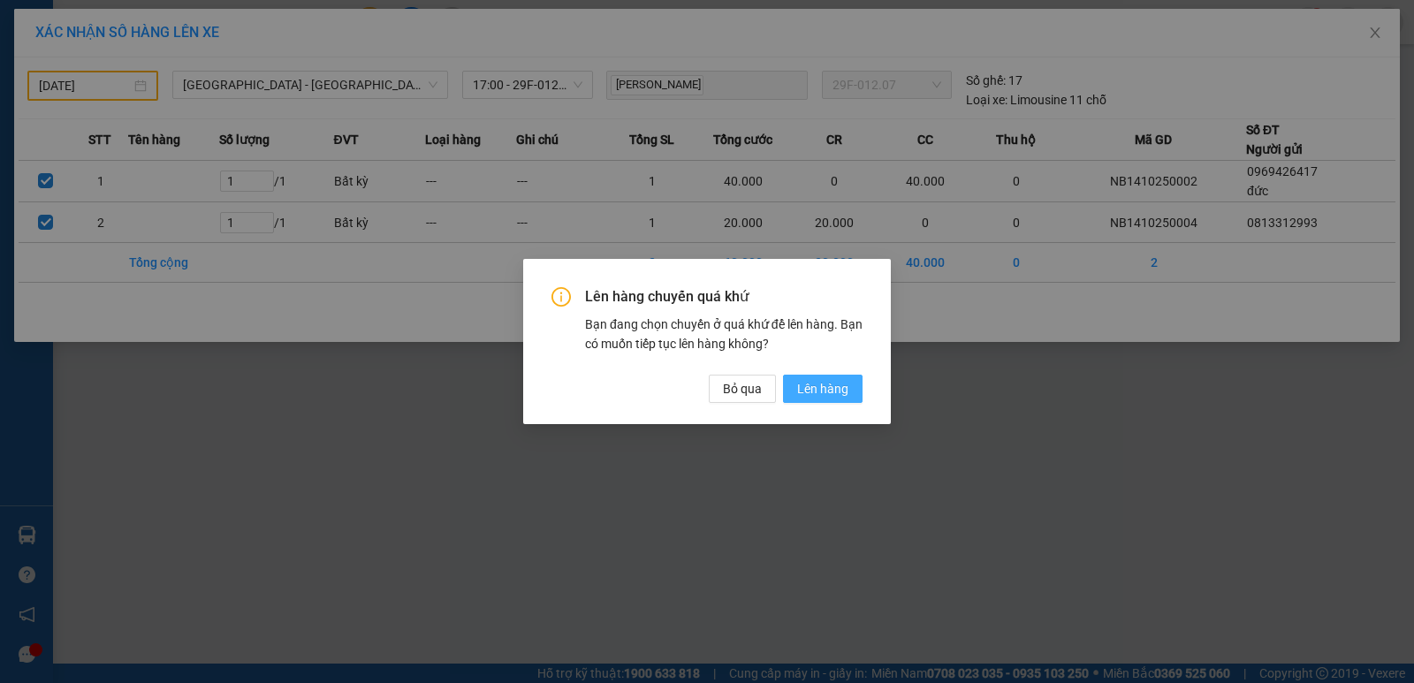
click at [830, 381] on span "Lên hàng" at bounding box center [822, 388] width 51 height 19
